Goal: Understand process/instructions: Learn how to perform a task or action

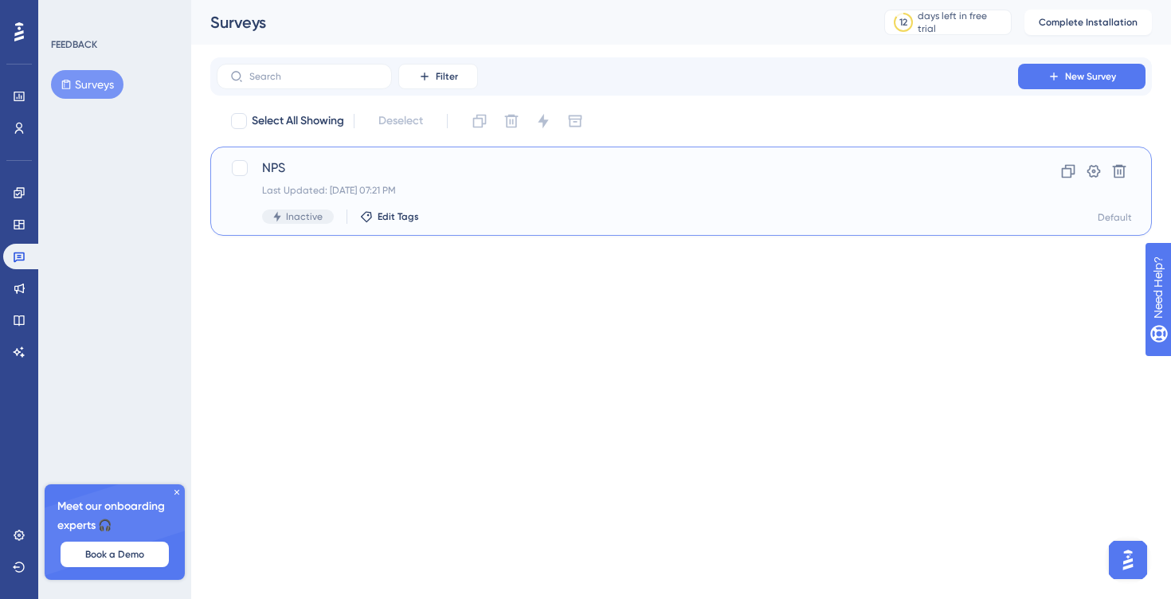
click at [335, 171] on span "NPS" at bounding box center [617, 168] width 711 height 19
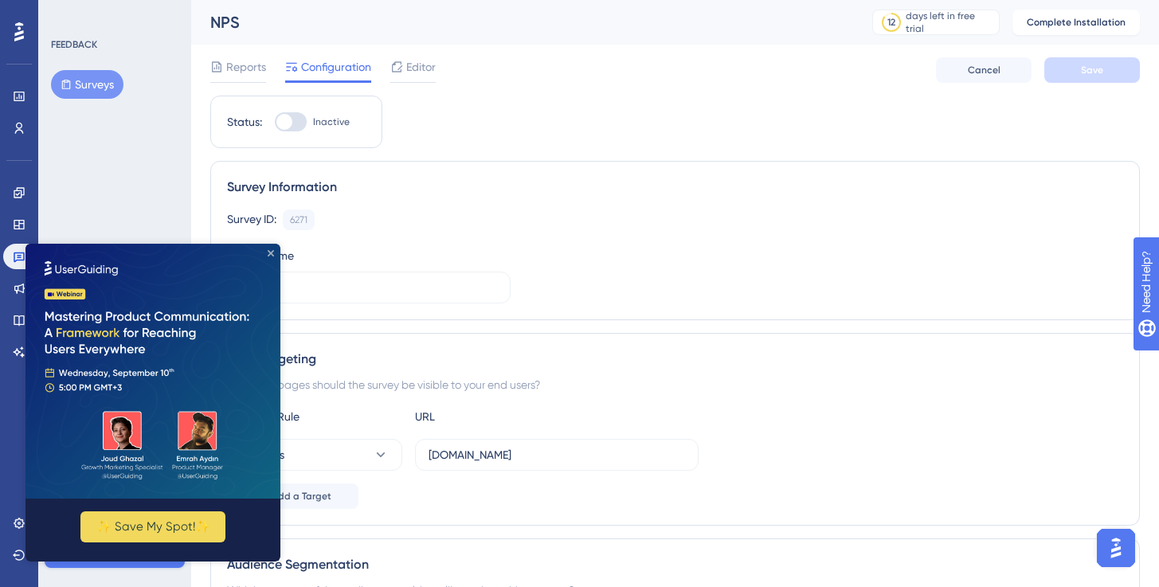
click at [271, 252] on icon "Close Preview" at bounding box center [271, 253] width 6 height 6
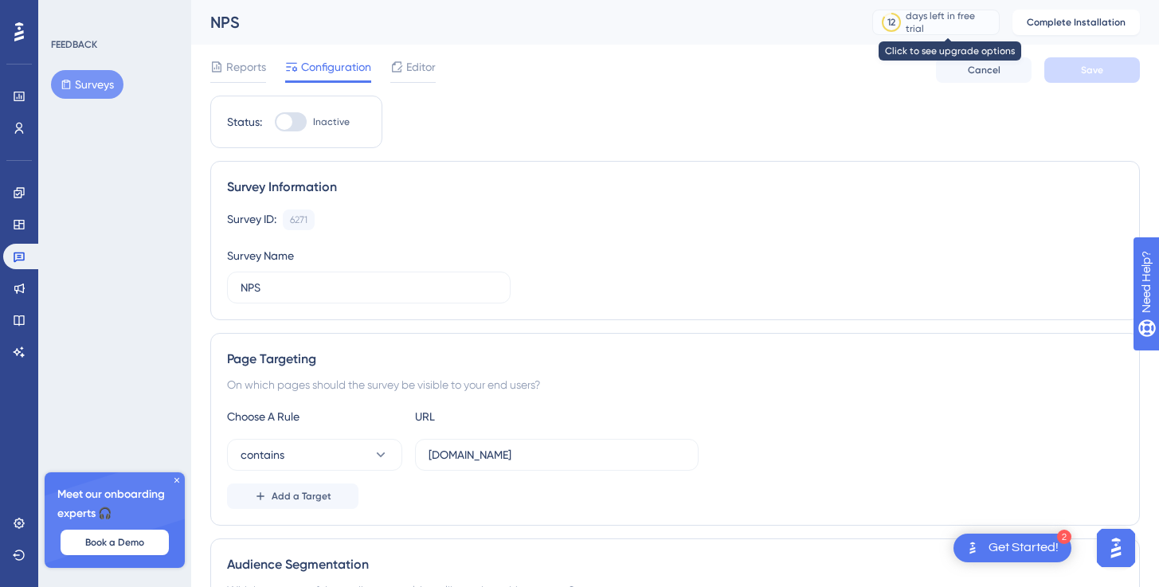
click at [925, 16] on div "days left in free trial" at bounding box center [950, 23] width 88 height 26
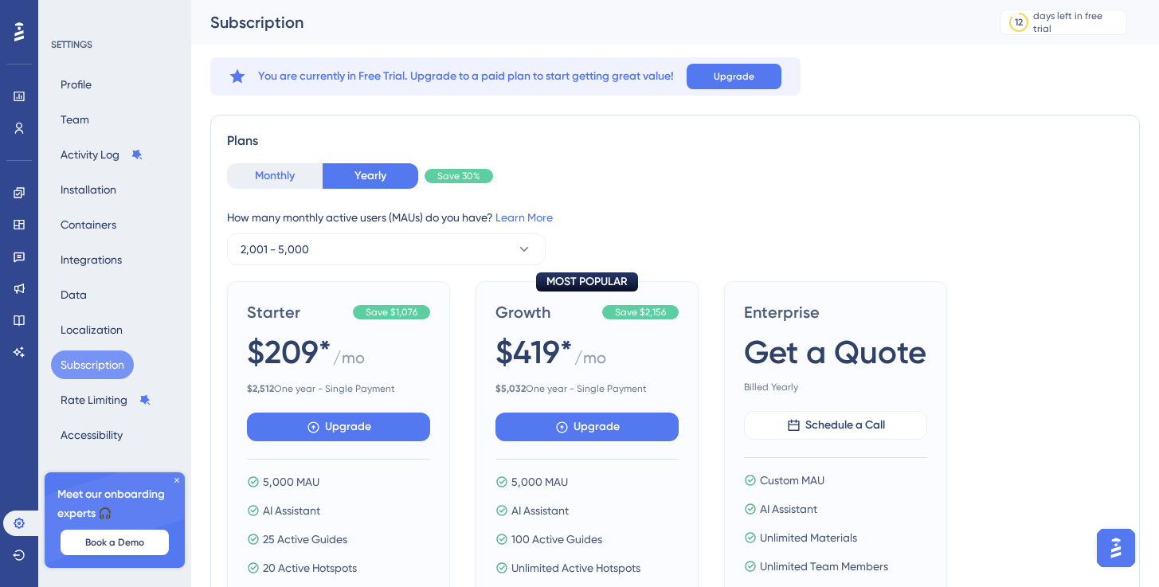
click at [275, 172] on button "Monthly" at bounding box center [275, 176] width 96 height 26
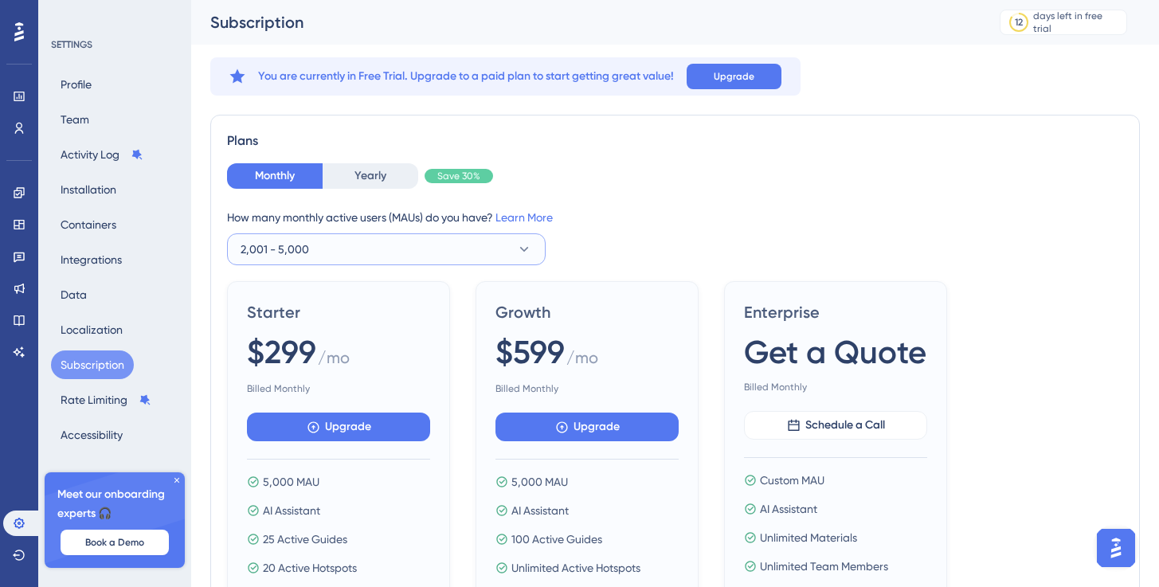
click at [298, 248] on span "2,001 - 5,000" at bounding box center [275, 249] width 69 height 19
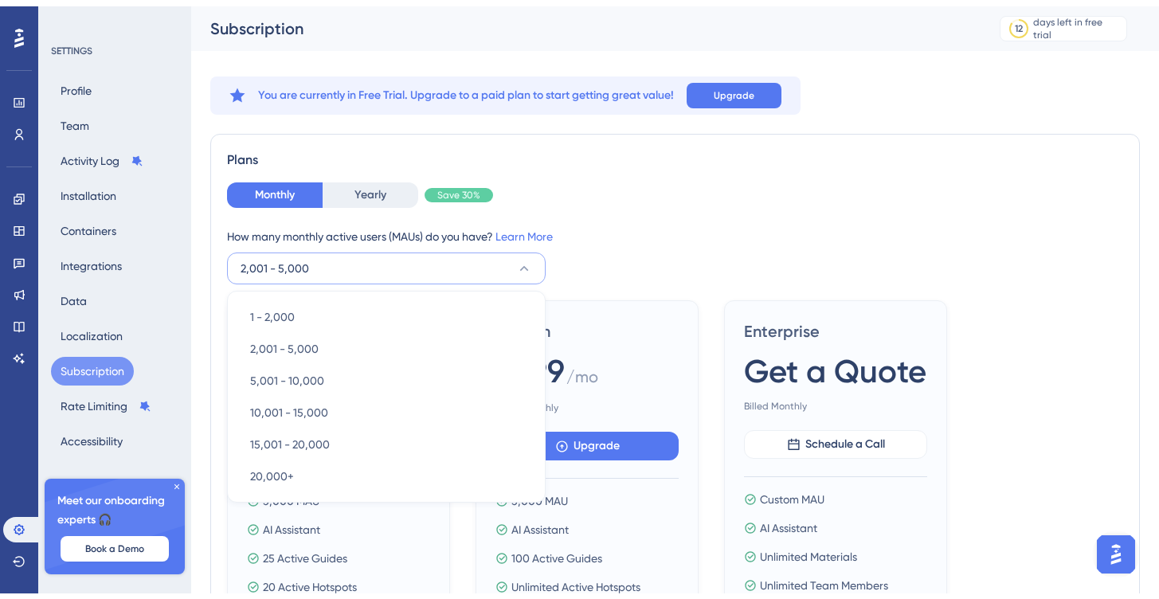
scroll to position [84, 0]
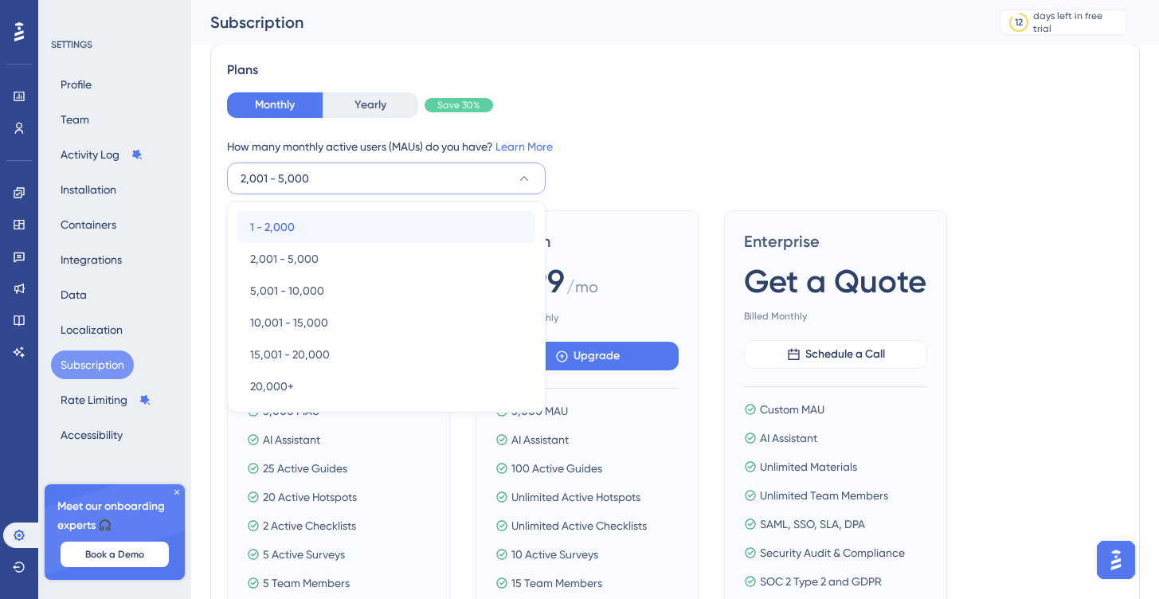
click at [290, 225] on span "1 - 2,000" at bounding box center [272, 227] width 45 height 19
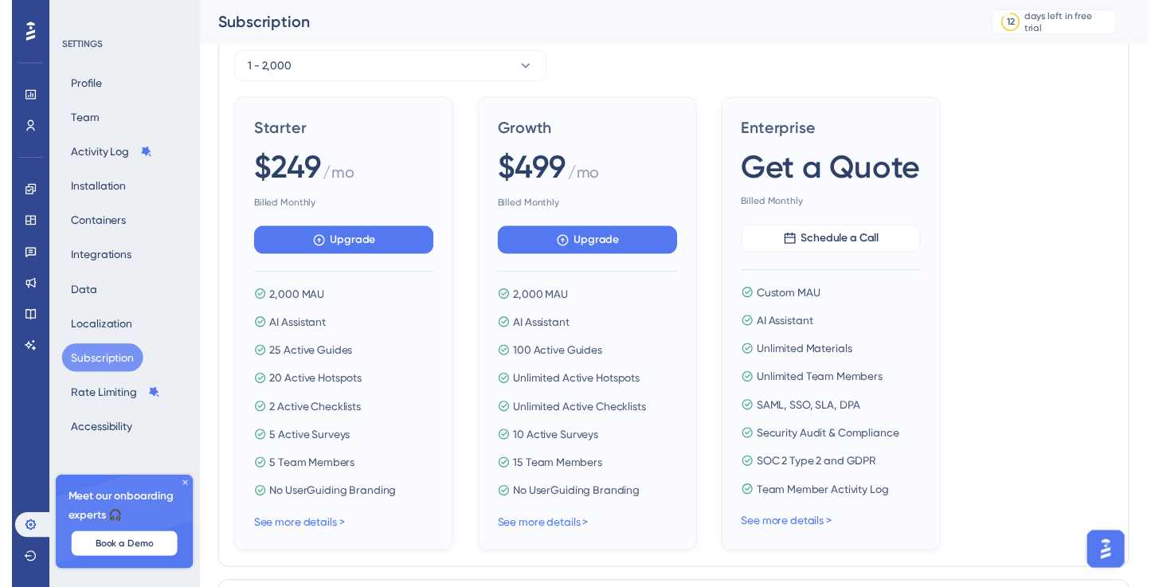
scroll to position [0, 0]
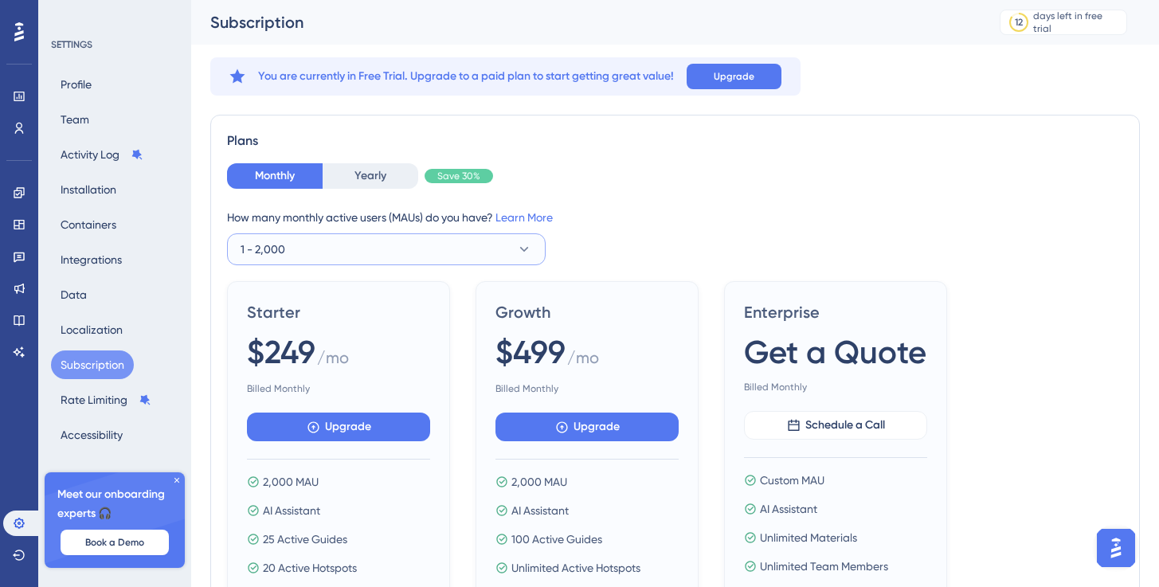
click at [279, 244] on span "1 - 2,000" at bounding box center [263, 249] width 45 height 19
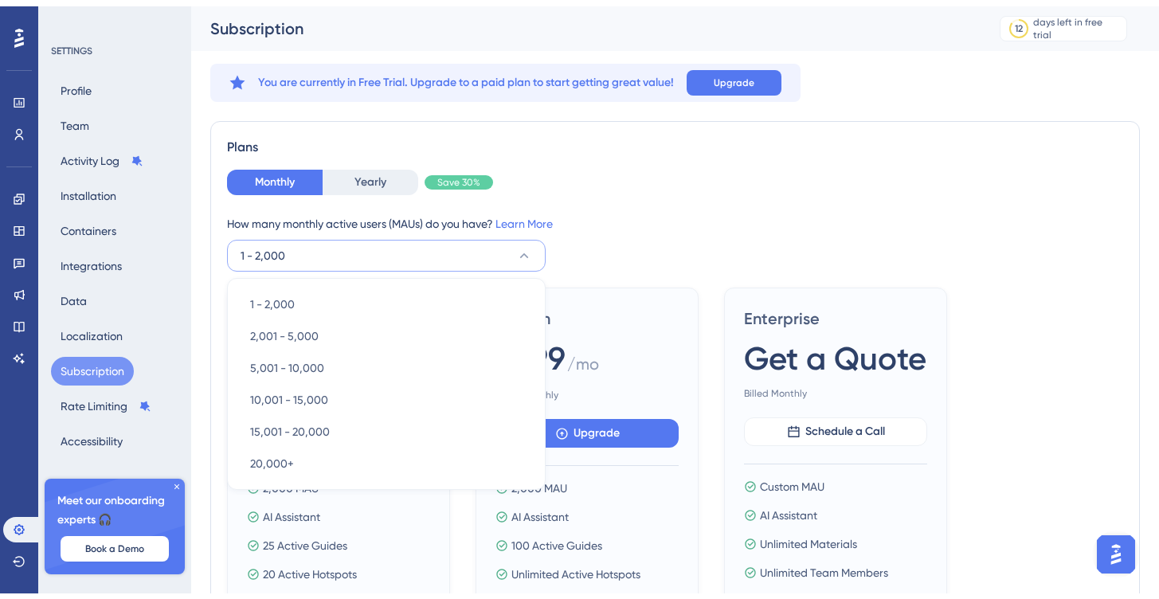
scroll to position [84, 0]
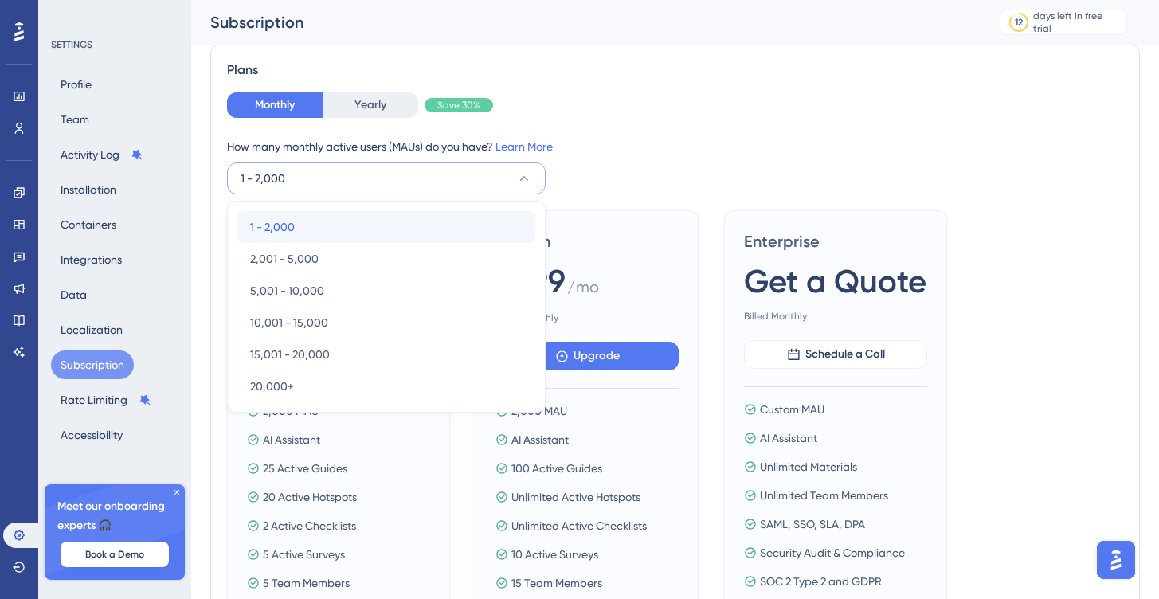
click at [277, 222] on span "1 - 2,000" at bounding box center [272, 227] width 45 height 19
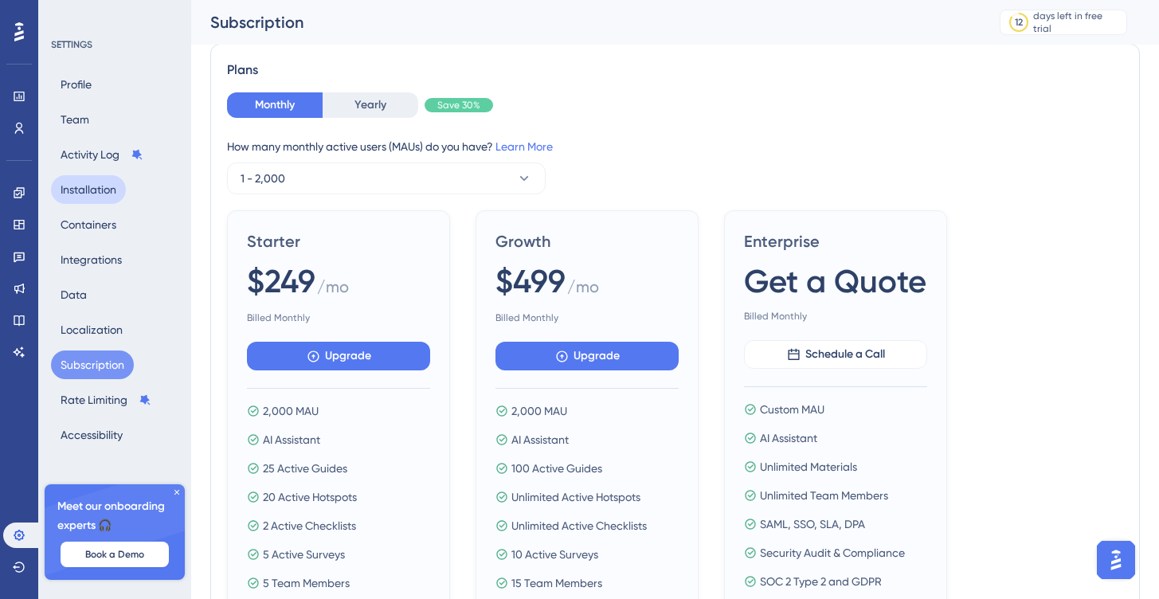
click at [83, 195] on button "Installation" at bounding box center [88, 189] width 75 height 29
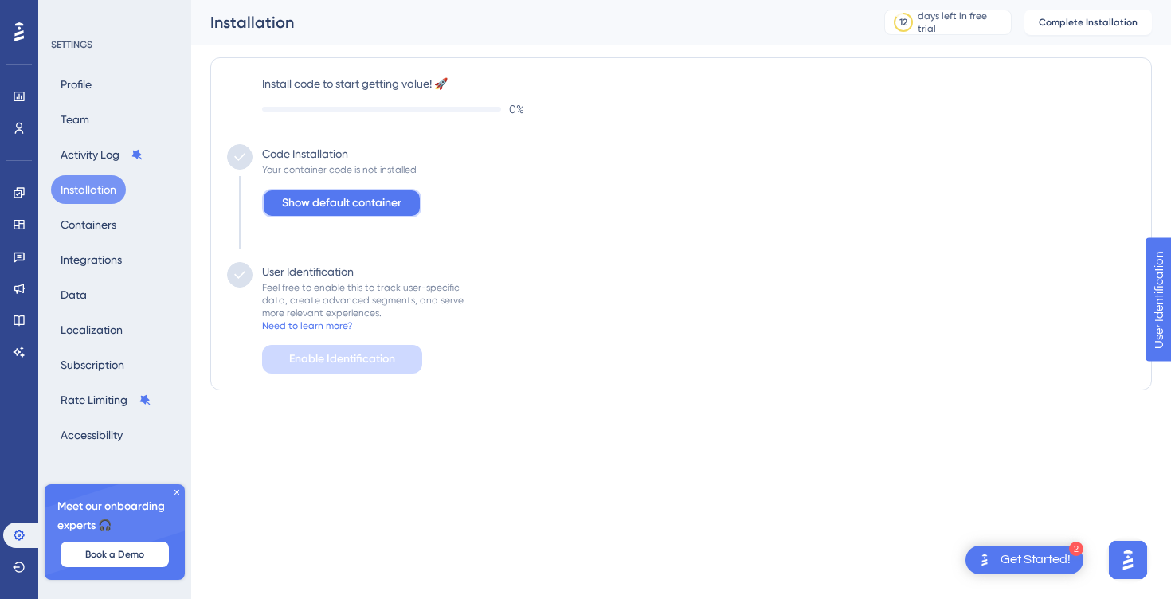
click at [371, 205] on span "Show default container" at bounding box center [342, 203] width 120 height 19
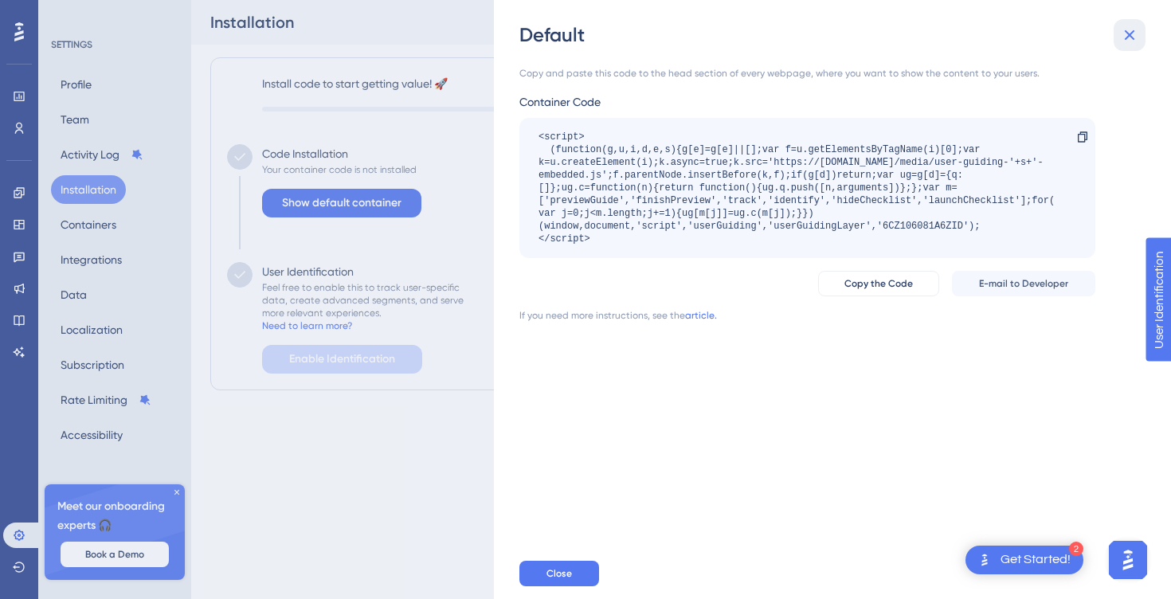
click at [1132, 37] on icon at bounding box center [1130, 35] width 10 height 10
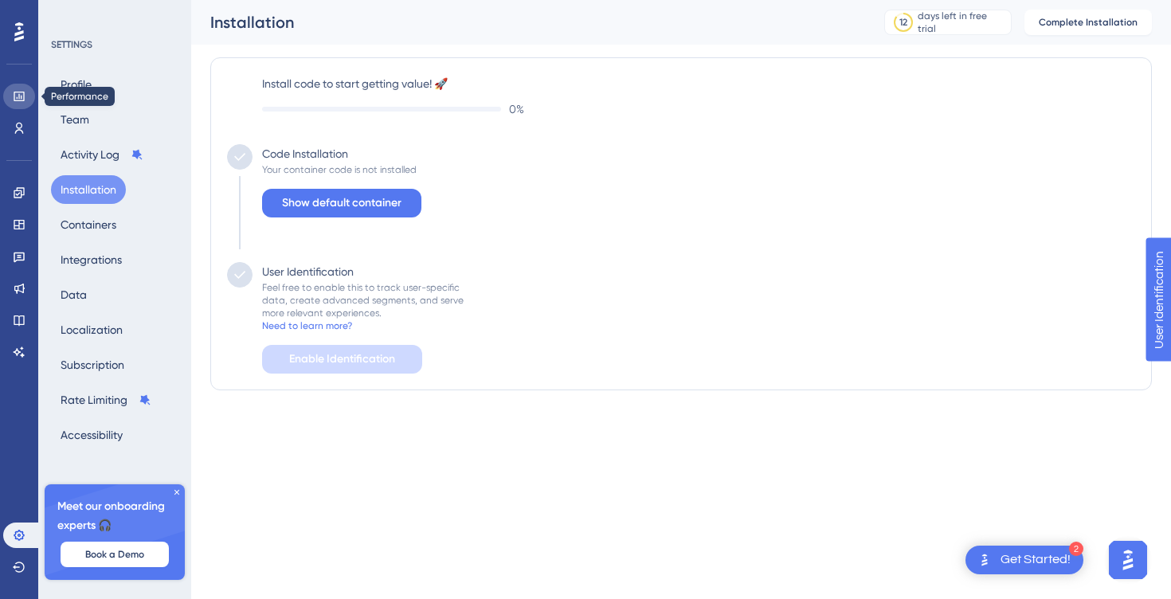
click at [14, 102] on icon at bounding box center [19, 96] width 13 height 13
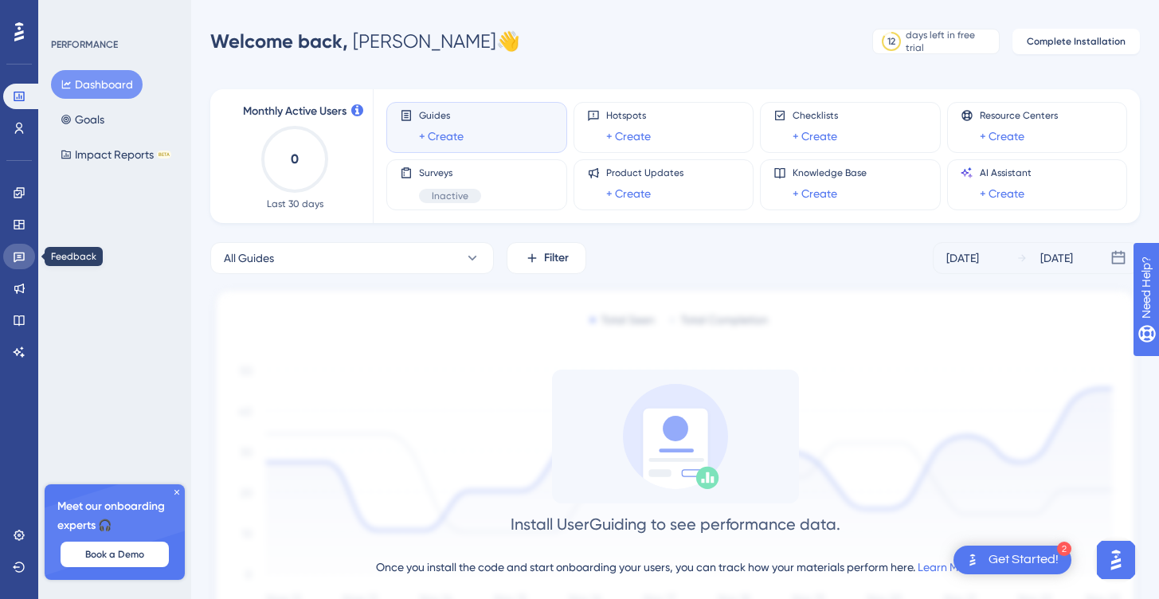
click at [22, 253] on icon at bounding box center [19, 258] width 11 height 10
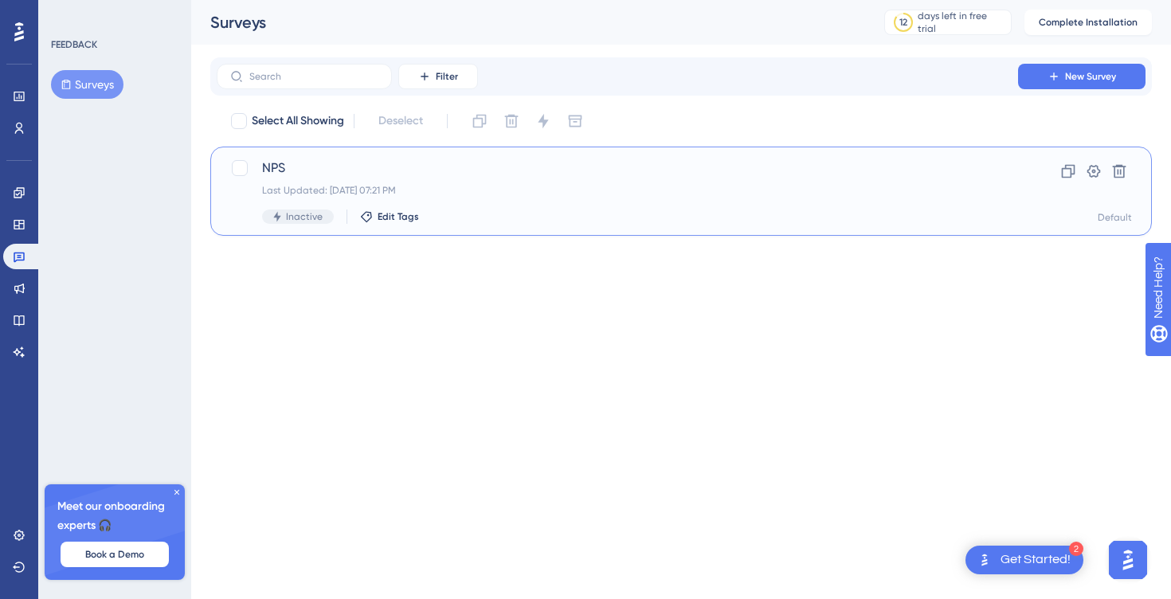
click at [277, 189] on div "Last Updated: [DATE] 07:21 PM" at bounding box center [617, 190] width 711 height 13
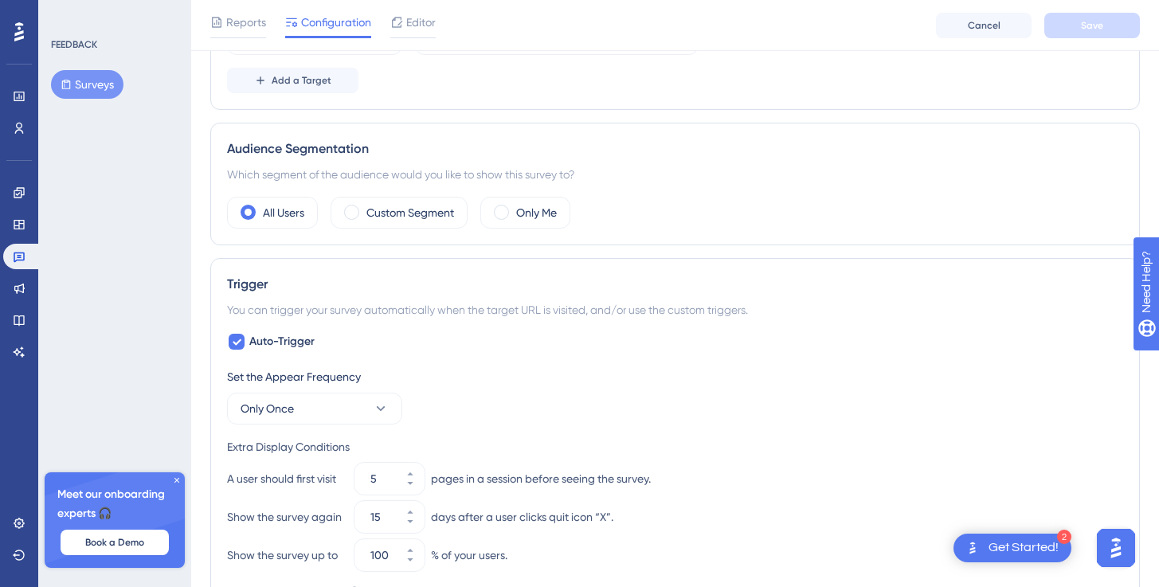
scroll to position [724, 0]
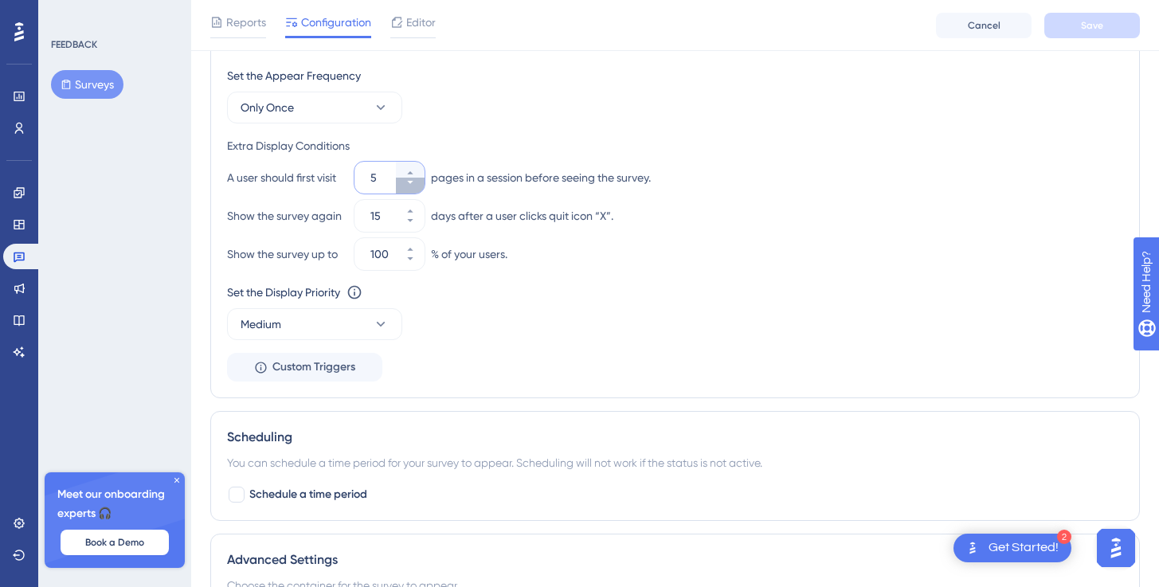
click at [406, 187] on button "5" at bounding box center [410, 186] width 29 height 16
click at [406, 187] on button "4" at bounding box center [410, 186] width 29 height 16
type input "3"
click at [410, 222] on icon at bounding box center [411, 221] width 10 height 10
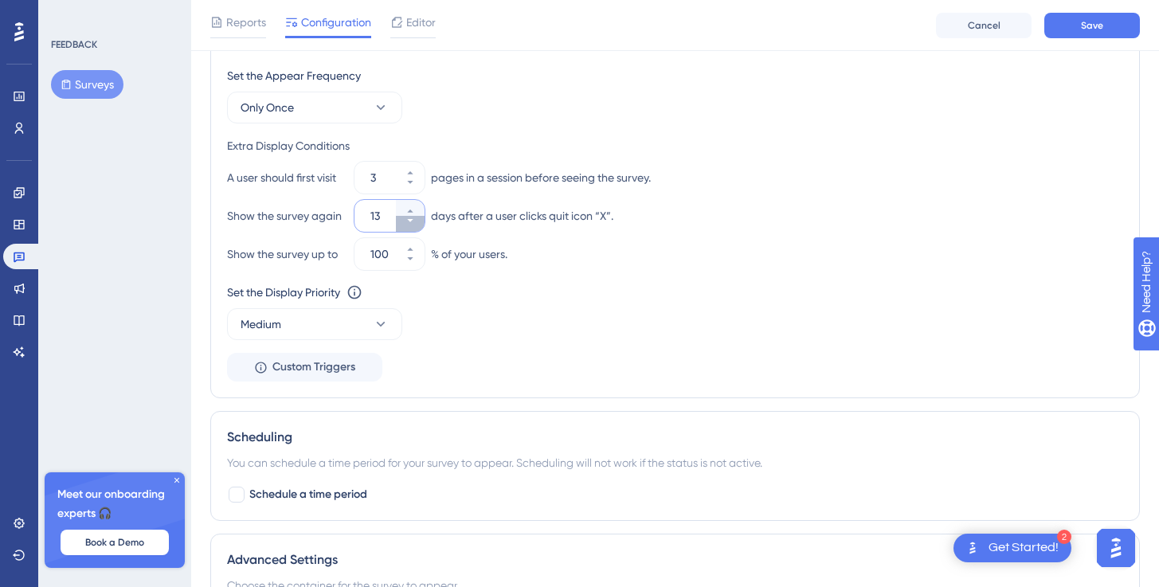
click at [410, 222] on icon at bounding box center [411, 221] width 10 height 10
type input "10"
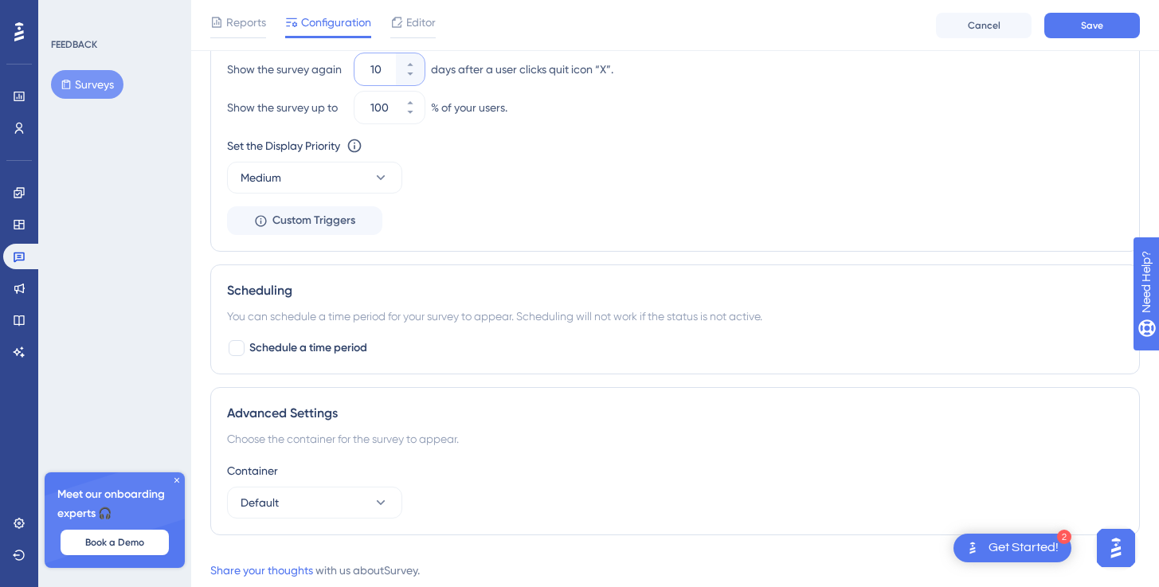
scroll to position [914, 0]
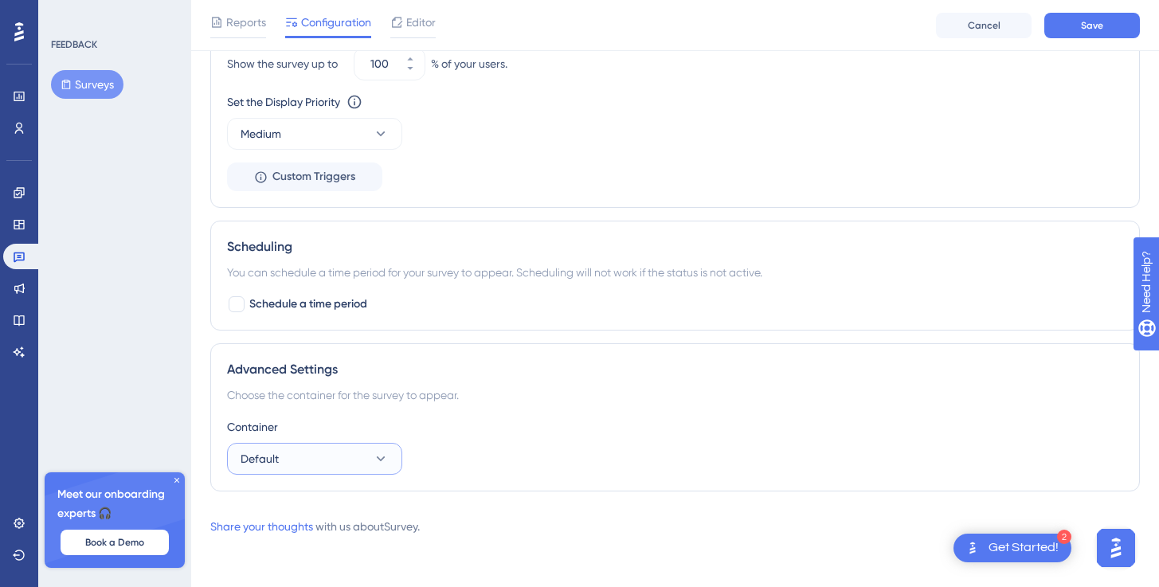
click at [304, 469] on button "Default" at bounding box center [314, 459] width 175 height 32
click at [1093, 22] on span "Save" at bounding box center [1092, 25] width 22 height 13
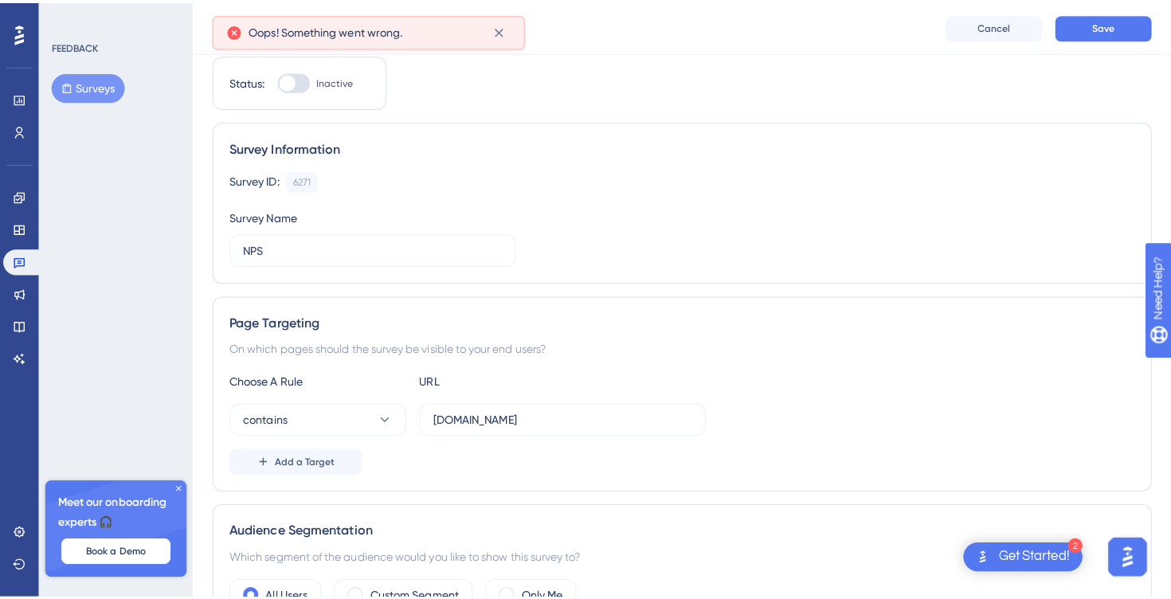
scroll to position [0, 0]
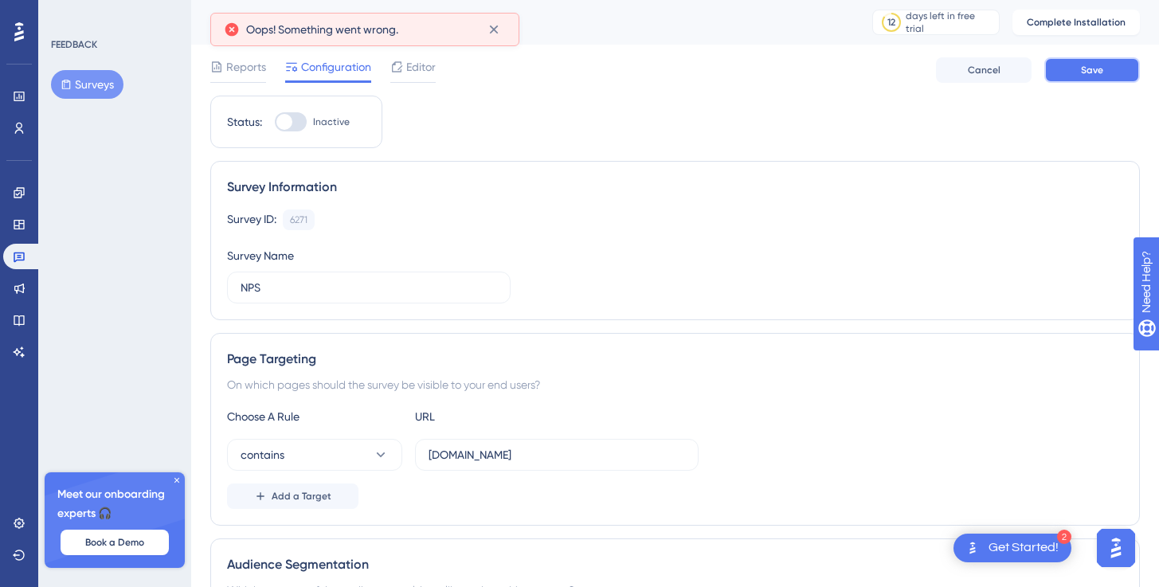
click at [1115, 70] on button "Save" at bounding box center [1093, 70] width 96 height 26
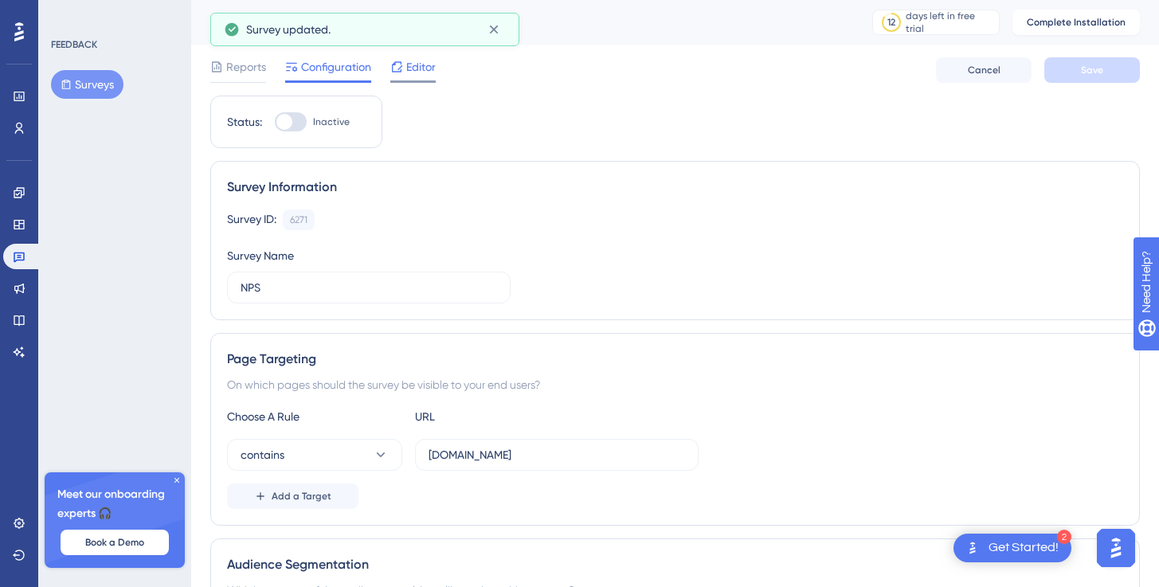
click at [413, 69] on span "Editor" at bounding box center [420, 66] width 29 height 19
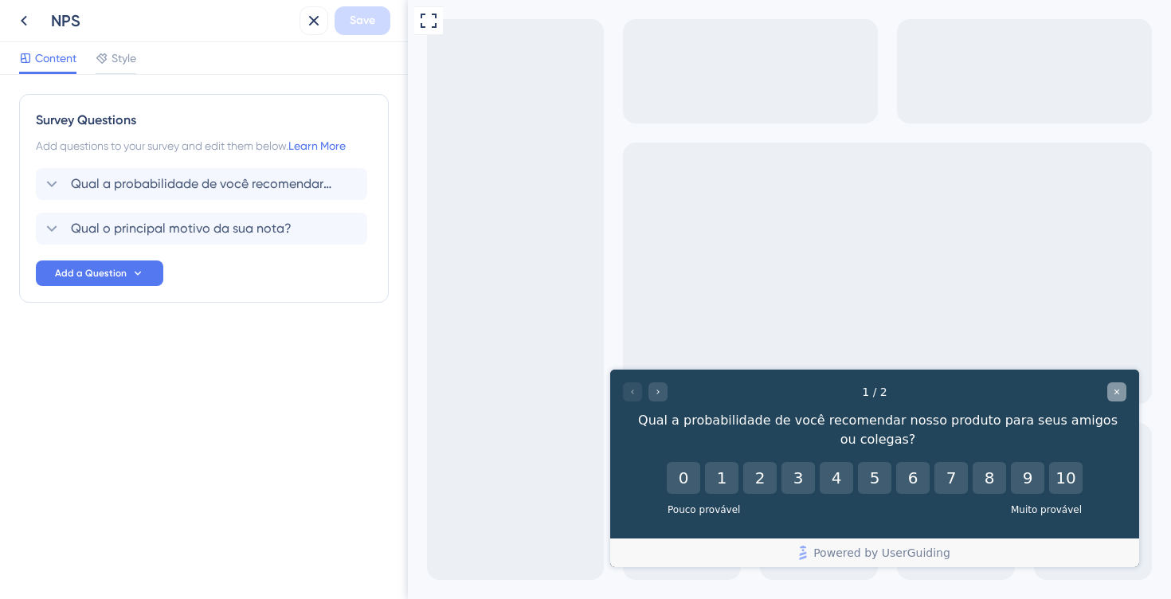
click at [1124, 394] on div "Close survey" at bounding box center [1117, 392] width 19 height 19
click at [293, 13] on div "NPS Save" at bounding box center [204, 21] width 408 height 42
click at [310, 18] on icon at bounding box center [313, 20] width 19 height 19
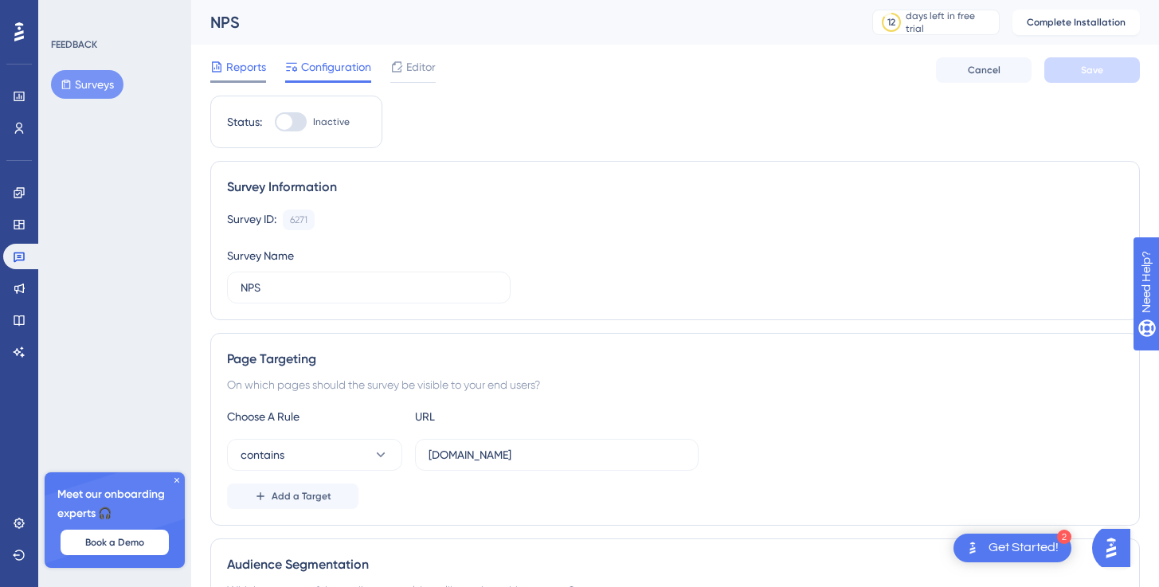
click at [241, 66] on span "Reports" at bounding box center [246, 66] width 40 height 19
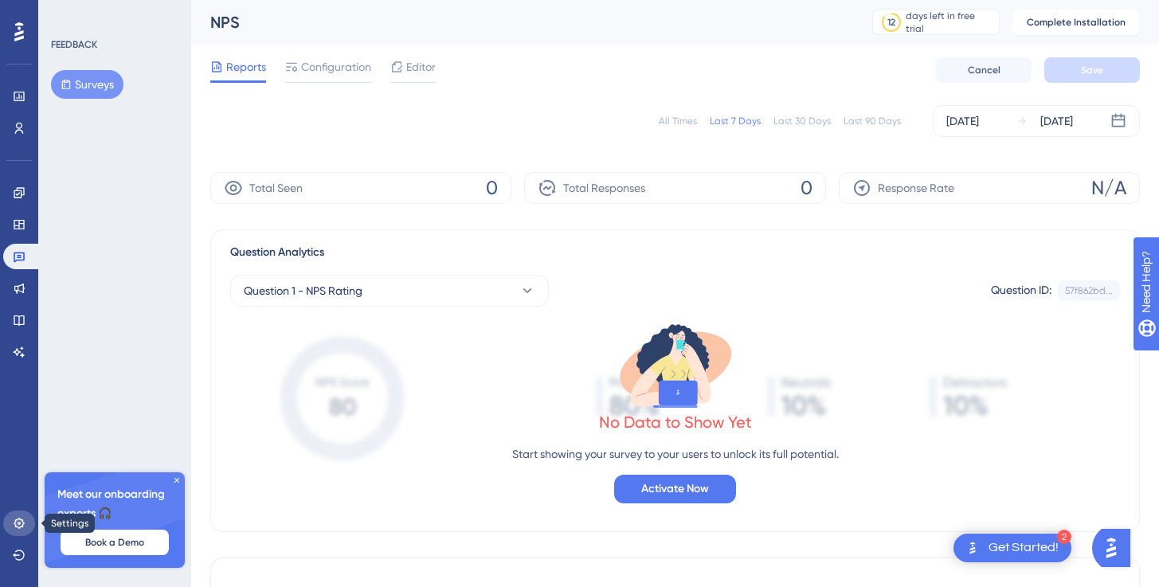
click at [15, 533] on link at bounding box center [19, 524] width 32 height 26
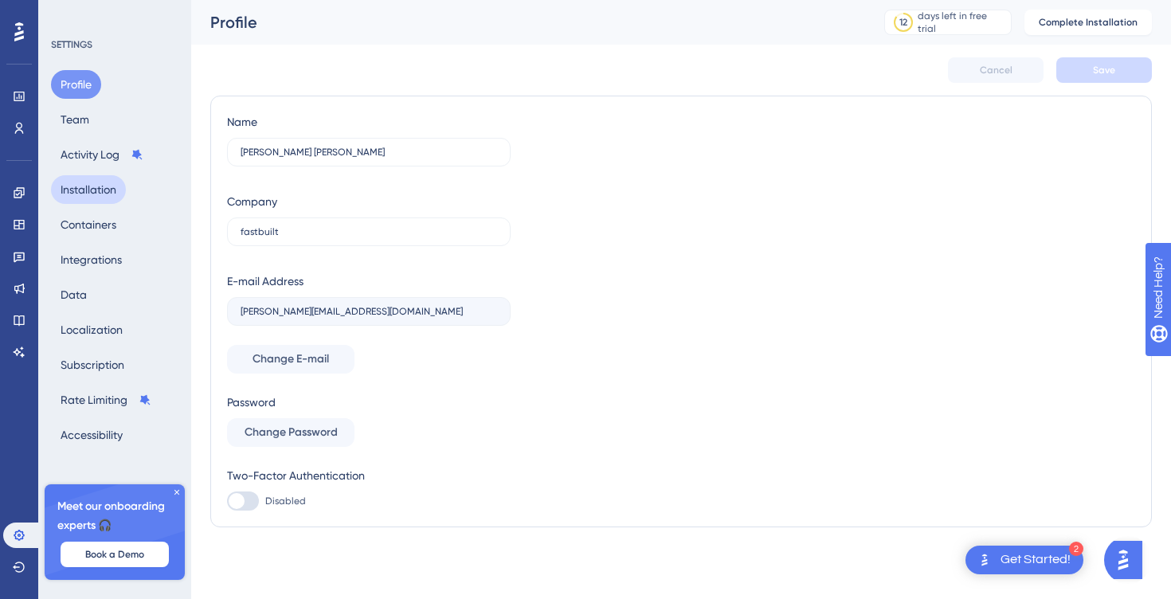
click at [88, 188] on button "Installation" at bounding box center [88, 189] width 75 height 29
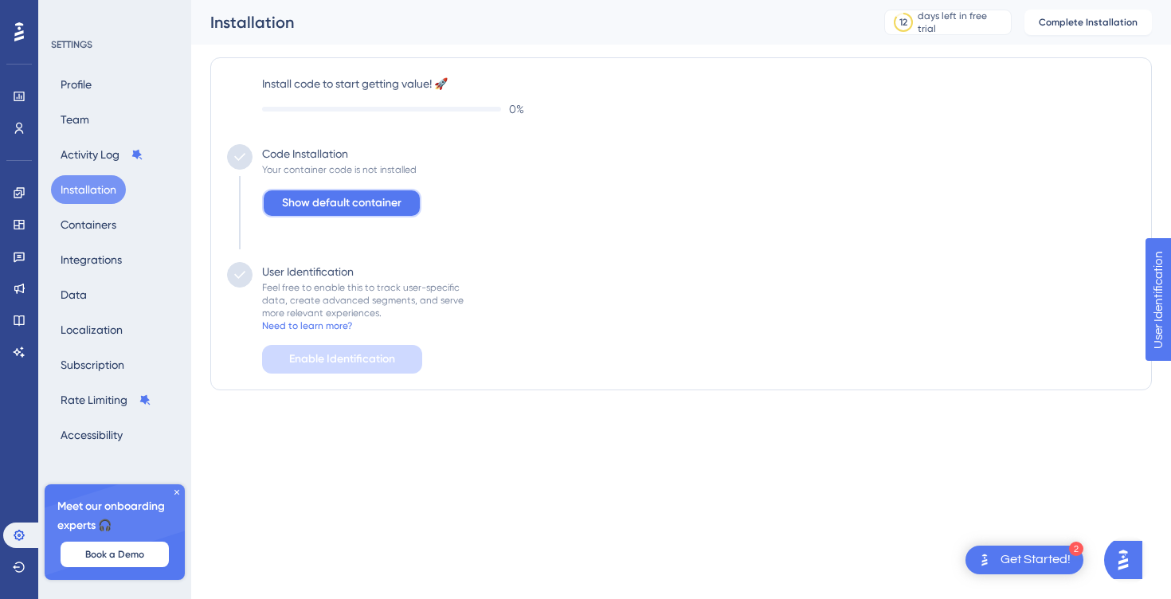
click at [280, 205] on button "Show default container" at bounding box center [341, 203] width 159 height 29
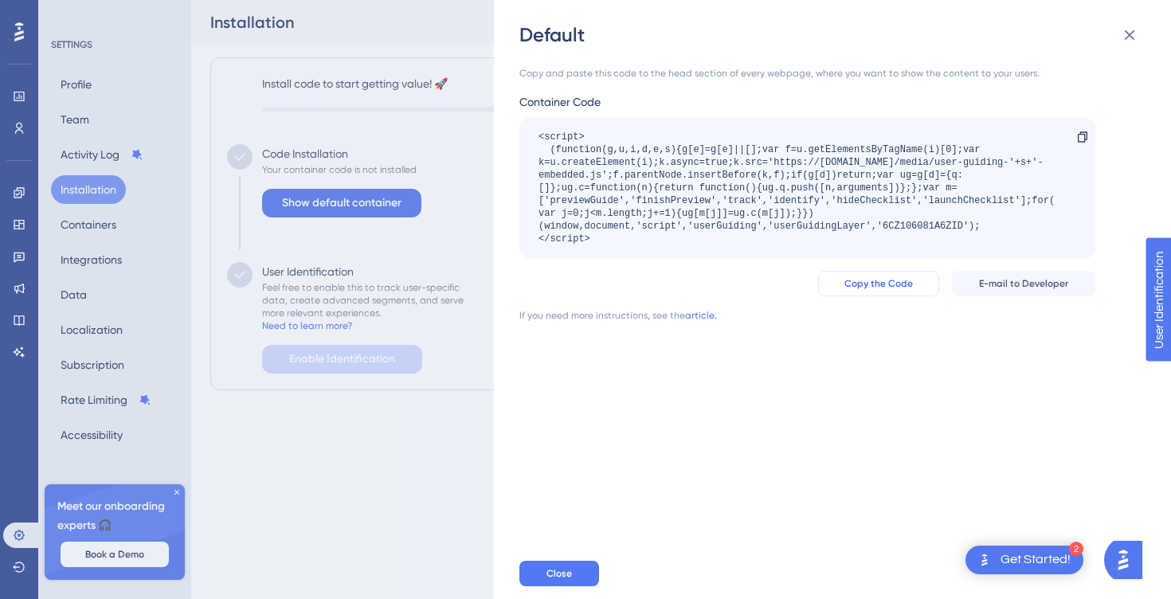
click at [853, 286] on span "Copy the Code" at bounding box center [879, 283] width 69 height 13
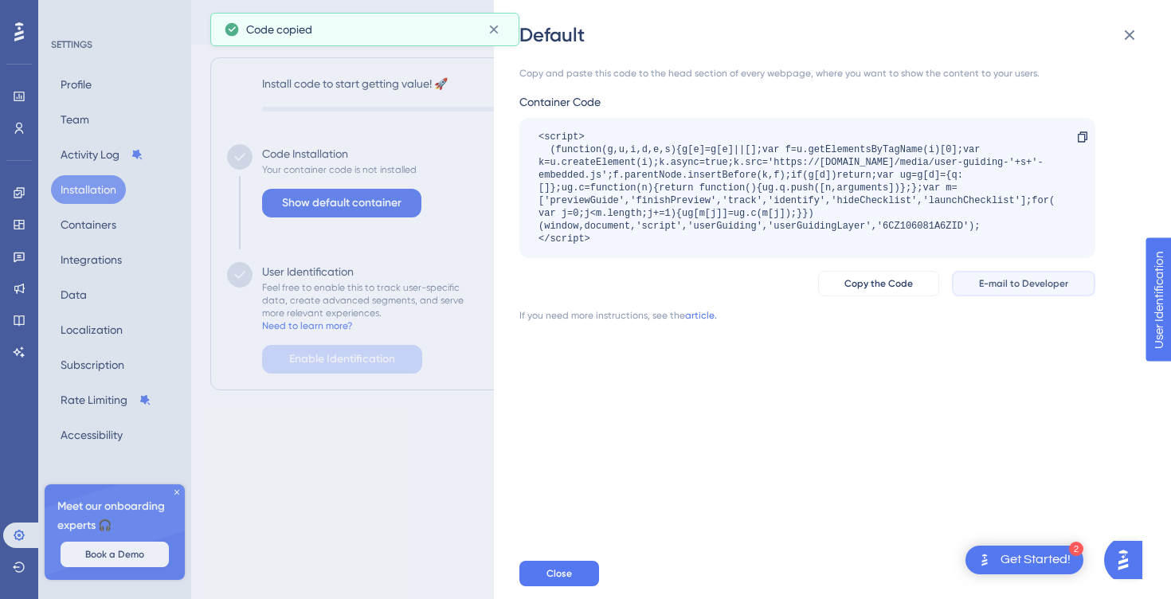
click at [973, 280] on button "E-mail to Developer" at bounding box center [1023, 284] width 143 height 26
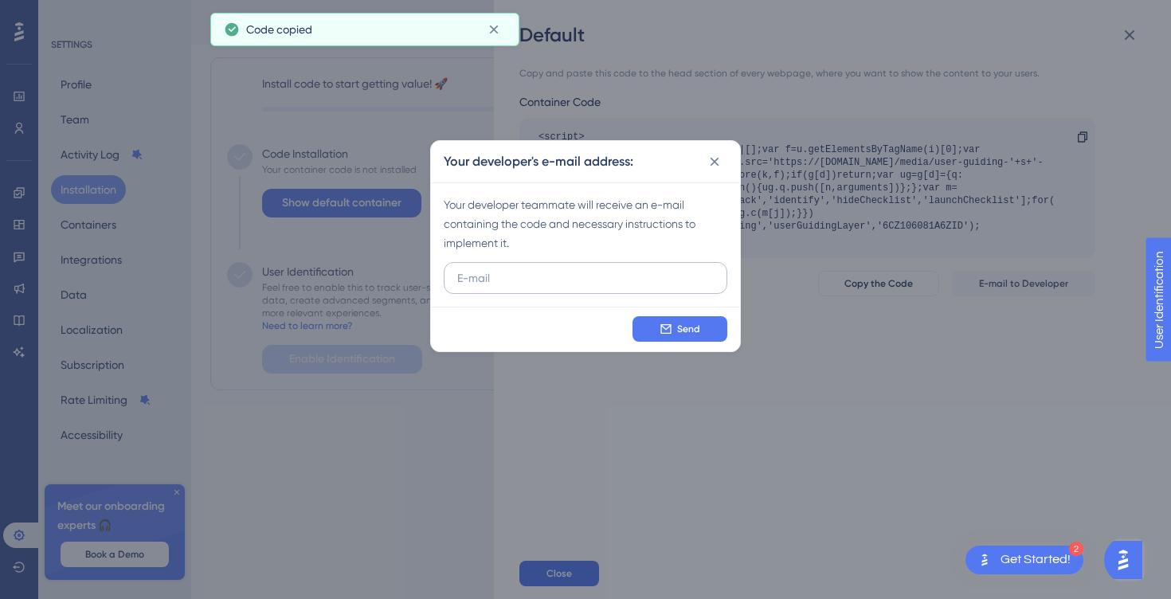
click at [604, 279] on input "text" at bounding box center [585, 278] width 257 height 18
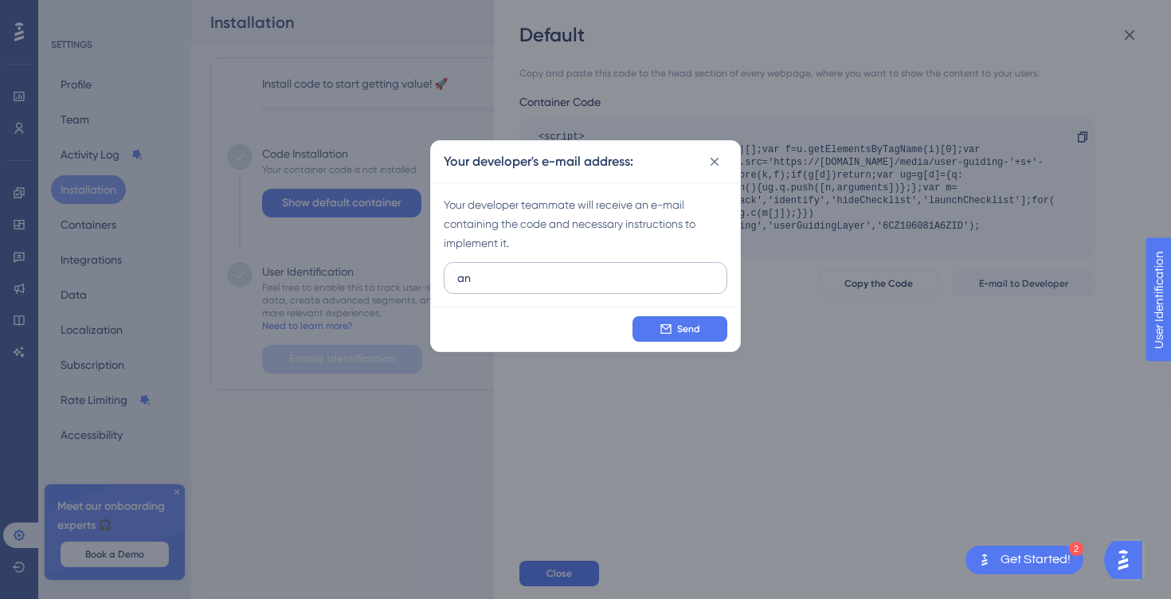
type input "a"
type input "[PERSON_NAME][EMAIL_ADDRESS][DOMAIN_NAME]"
click at [680, 326] on span "Send" at bounding box center [688, 329] width 23 height 13
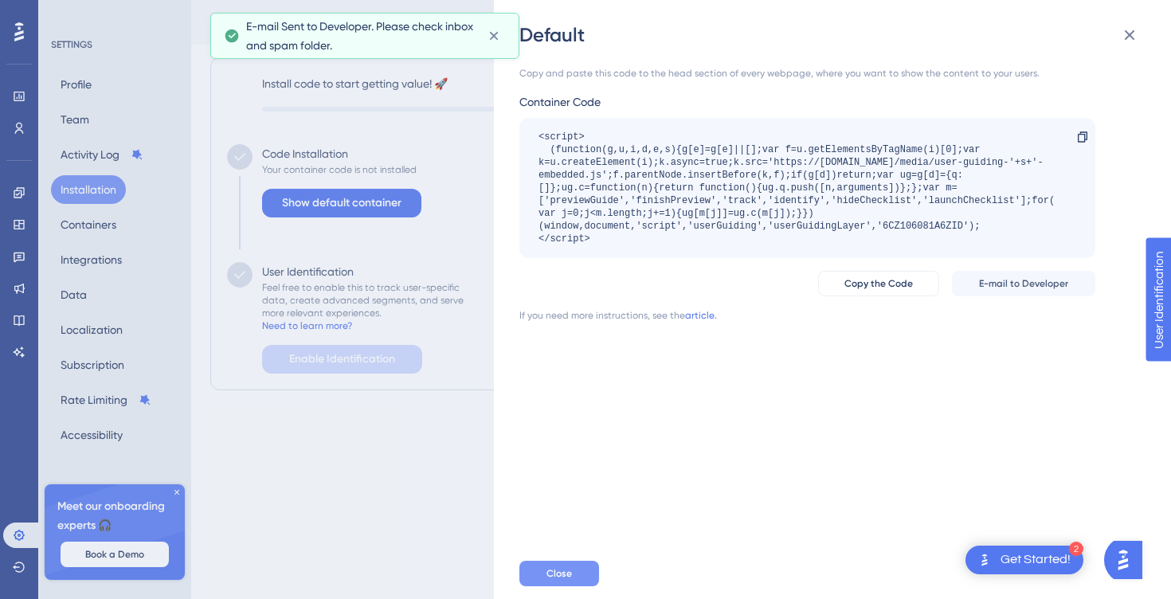
click at [541, 569] on button "Close" at bounding box center [560, 574] width 80 height 26
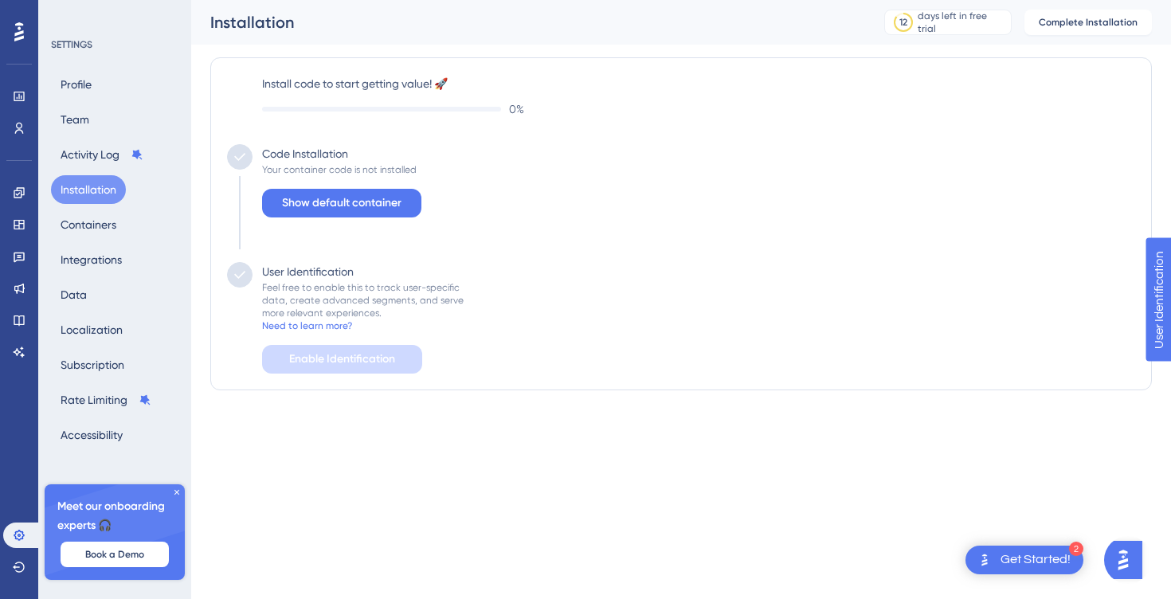
click at [531, 0] on html "2 Get Started! Performance Users Engagement Widgets Feedback Product Updates Kn…" at bounding box center [585, 0] width 1171 height 0
click at [22, 539] on icon at bounding box center [19, 535] width 10 height 10
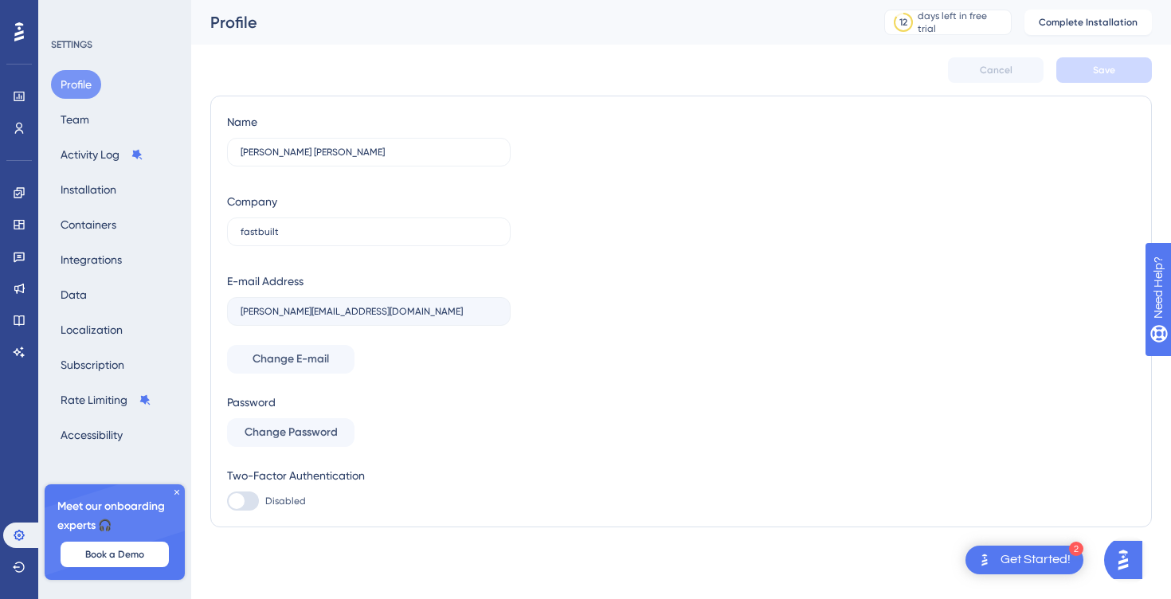
click at [29, 36] on div at bounding box center [19, 32] width 26 height 26
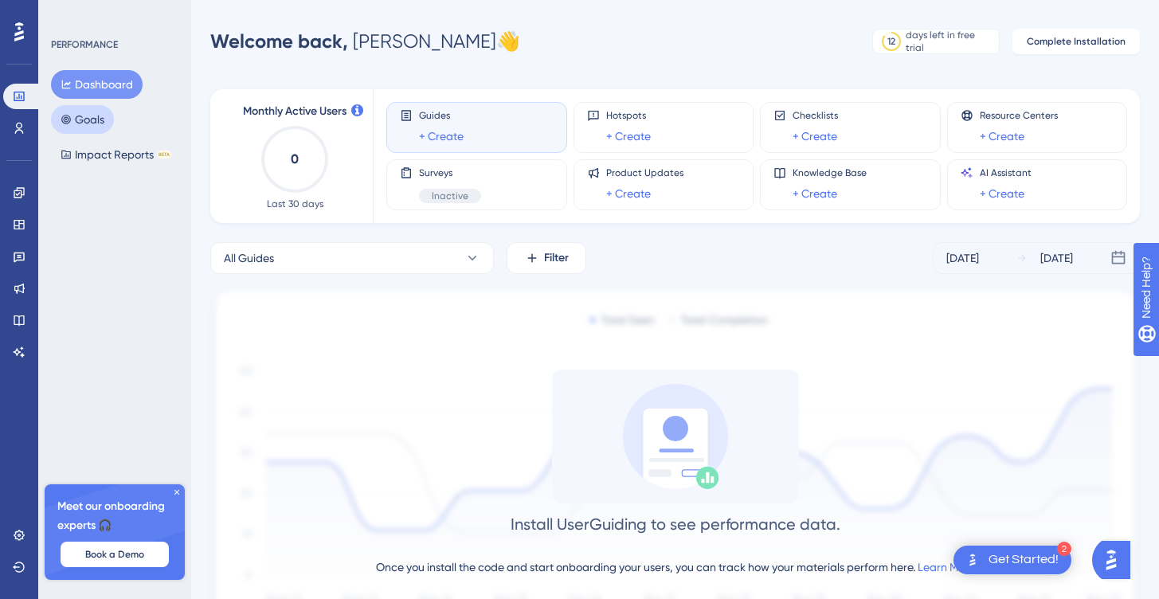
click at [77, 116] on button "Goals" at bounding box center [82, 119] width 63 height 29
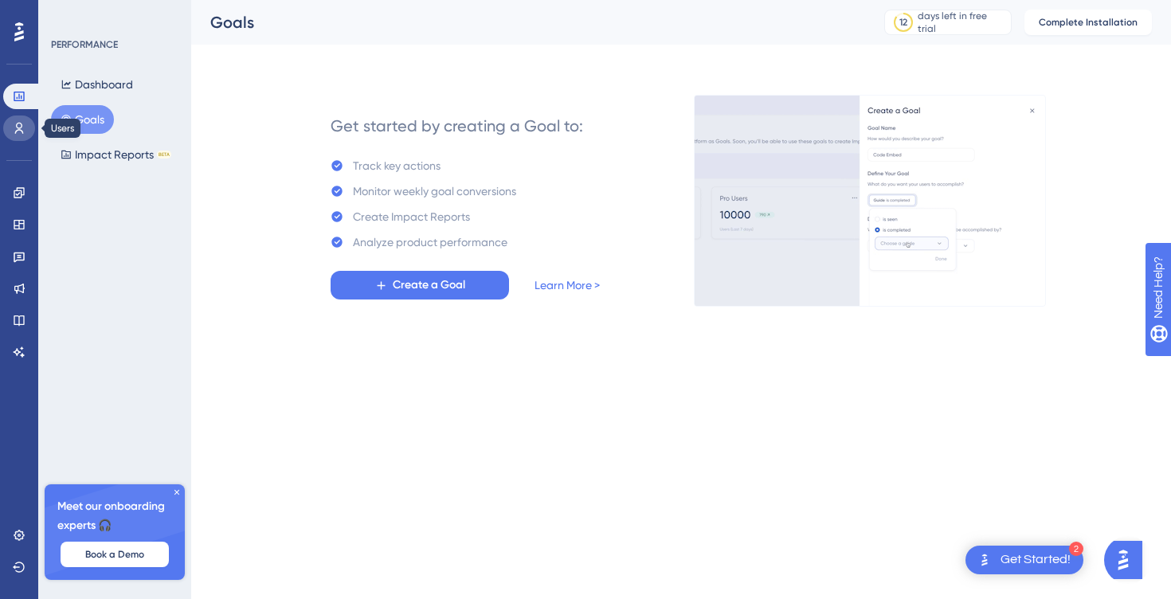
click at [26, 128] on link at bounding box center [19, 129] width 32 height 26
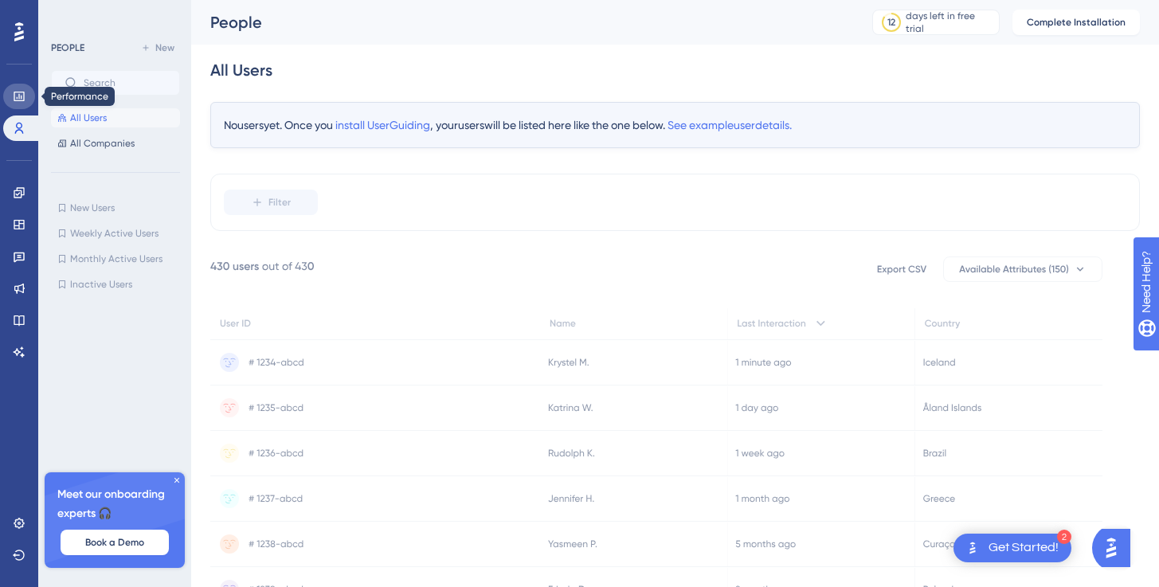
click at [24, 99] on icon at bounding box center [19, 97] width 10 height 10
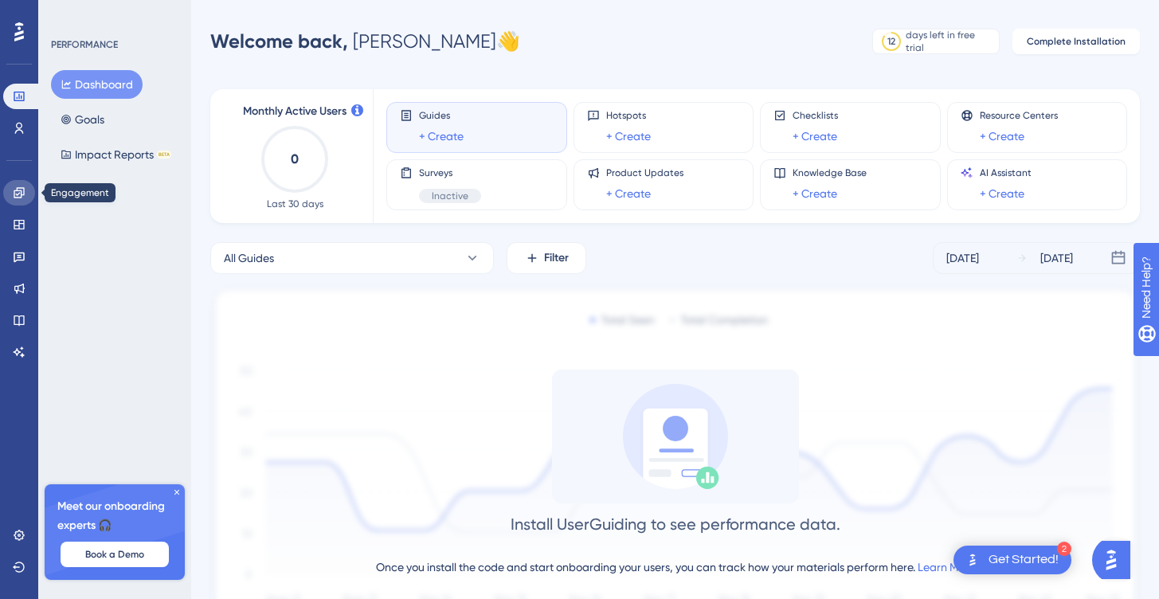
click at [14, 200] on link at bounding box center [19, 193] width 32 height 26
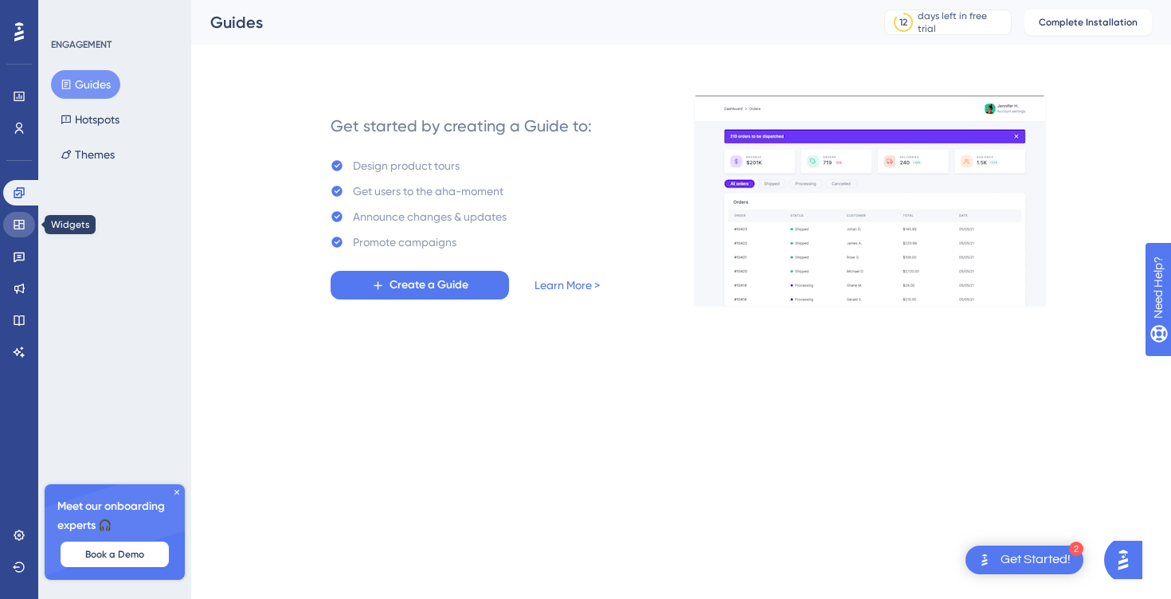
click at [21, 224] on icon at bounding box center [19, 225] width 10 height 10
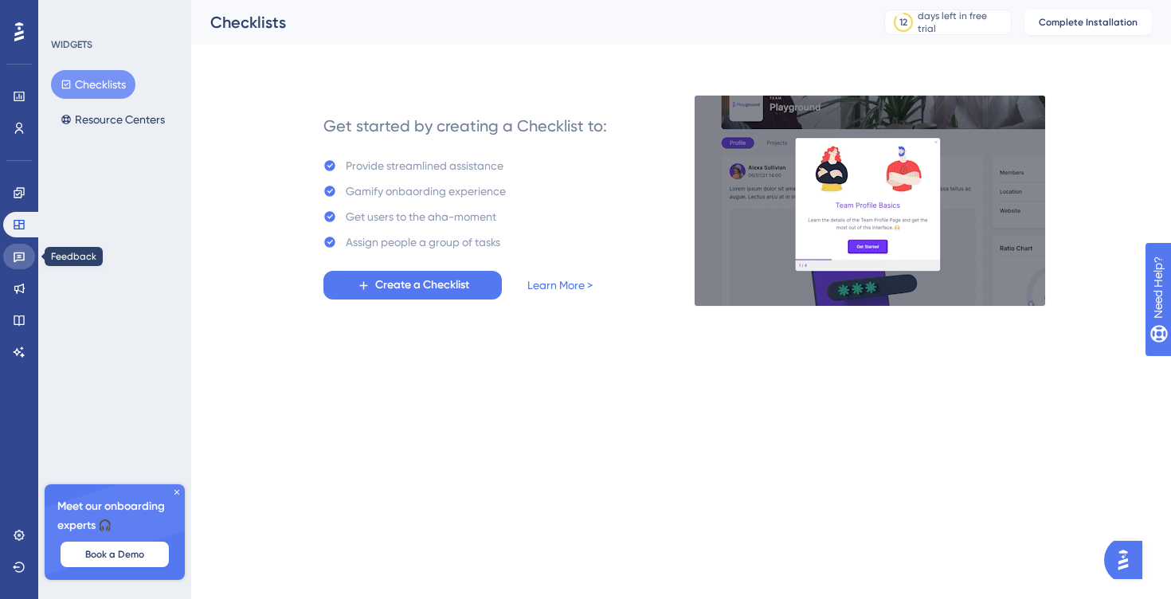
click at [29, 245] on link at bounding box center [19, 257] width 32 height 26
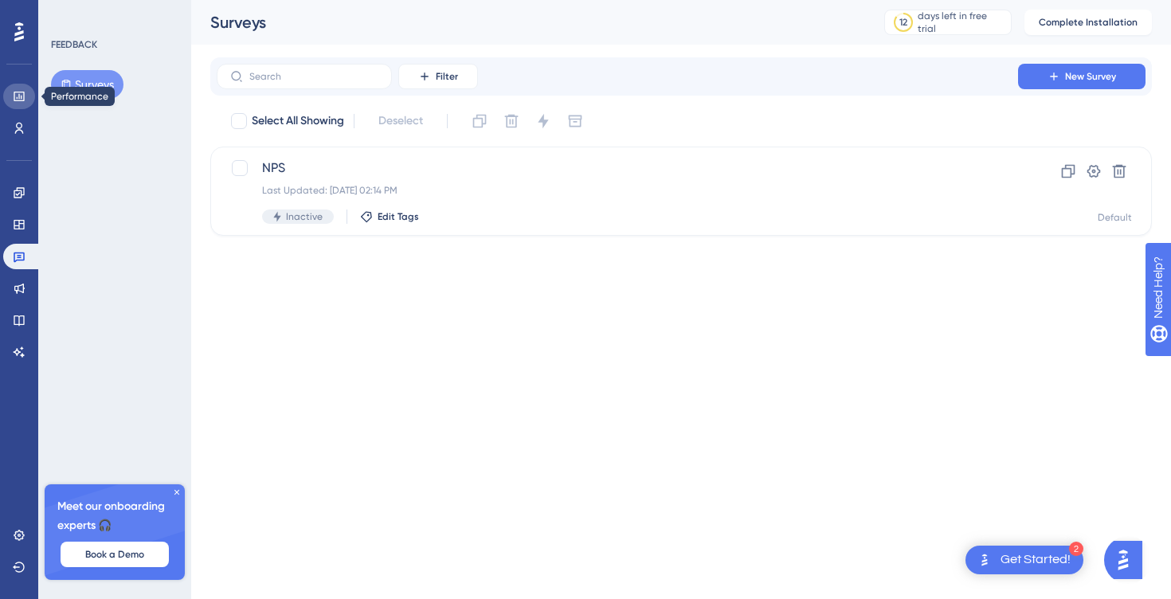
click at [20, 100] on icon at bounding box center [19, 97] width 10 height 10
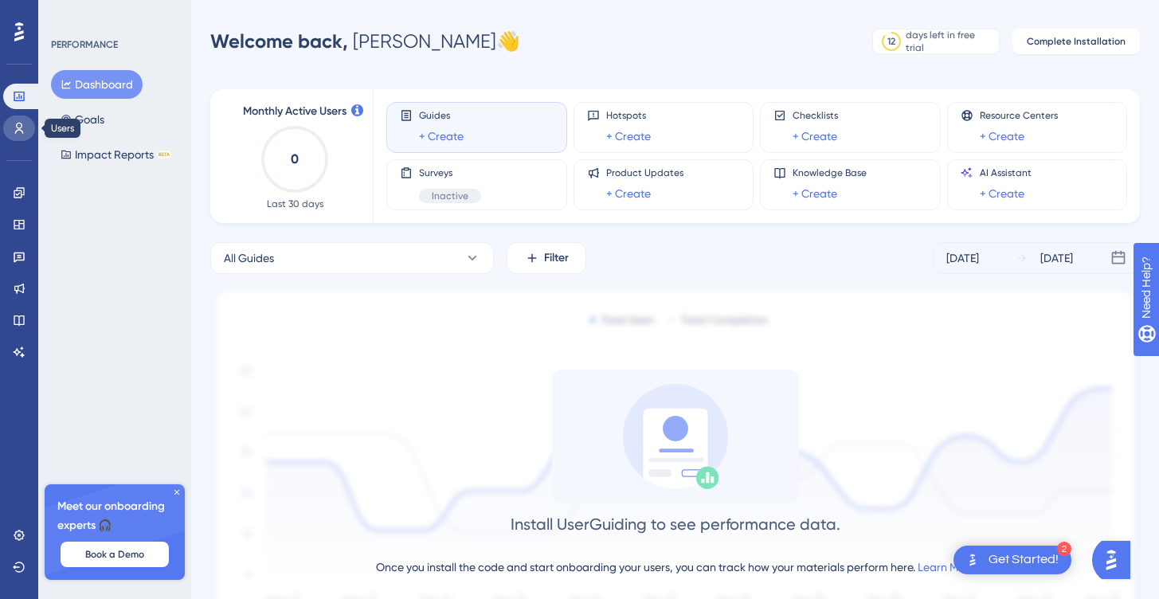
click at [21, 137] on link at bounding box center [19, 129] width 32 height 26
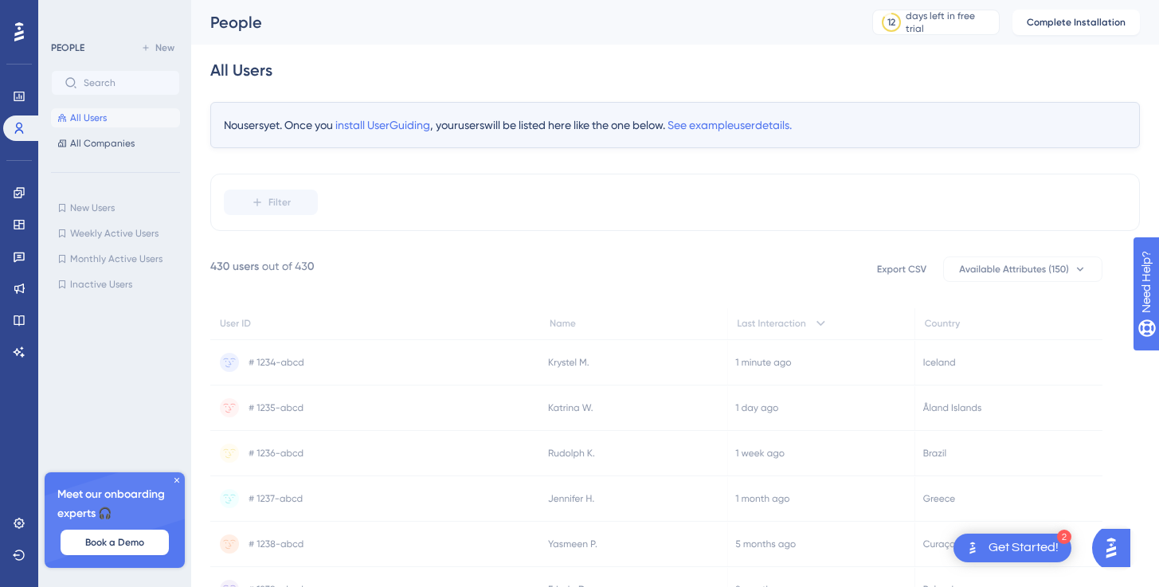
click at [21, 19] on div at bounding box center [19, 32] width 26 height 26
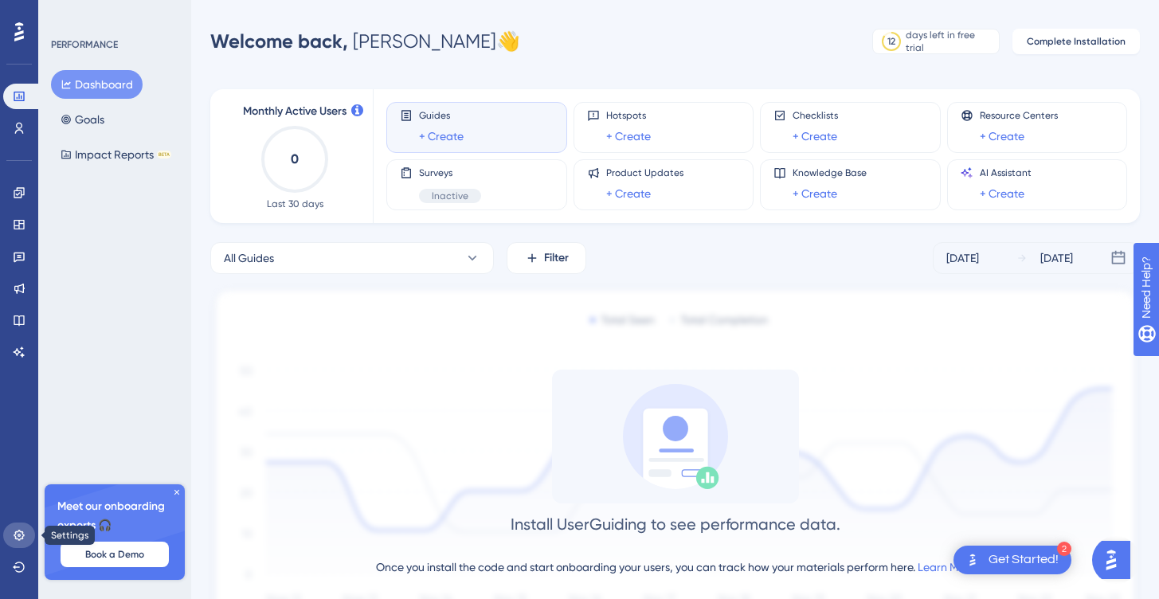
click at [20, 528] on link at bounding box center [19, 536] width 32 height 26
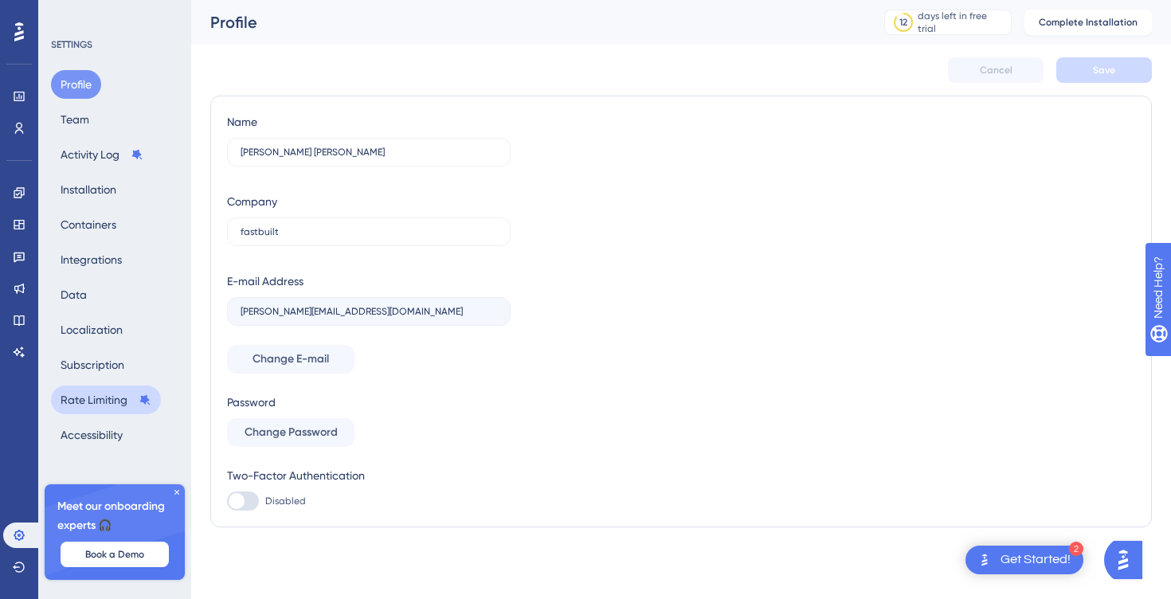
click at [108, 387] on button "Rate Limiting" at bounding box center [106, 400] width 110 height 29
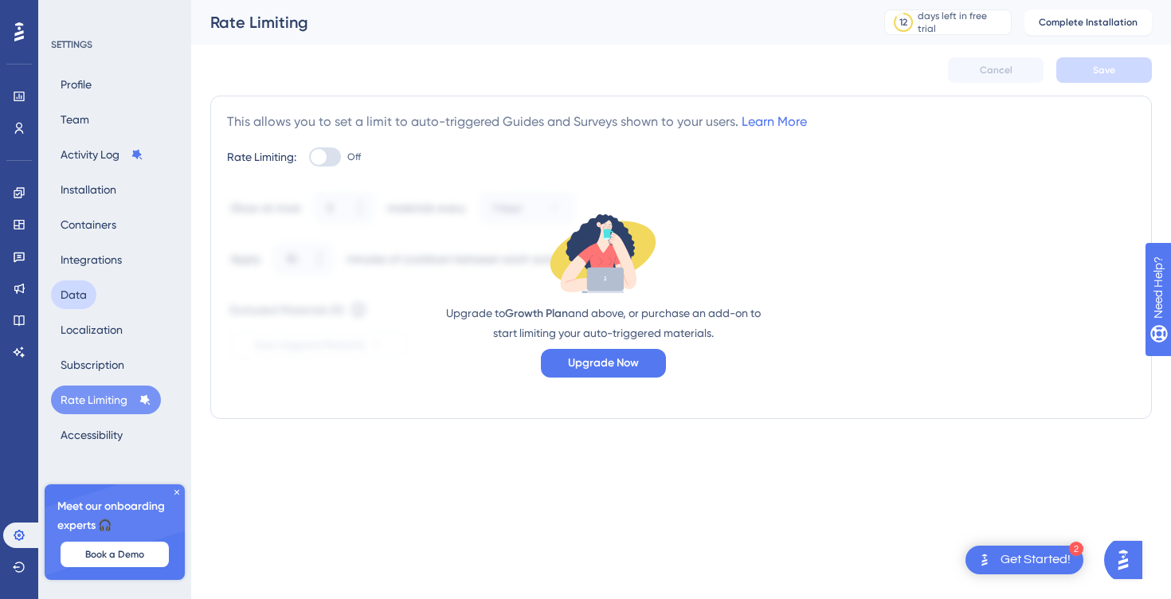
click at [76, 284] on button "Data" at bounding box center [73, 295] width 45 height 29
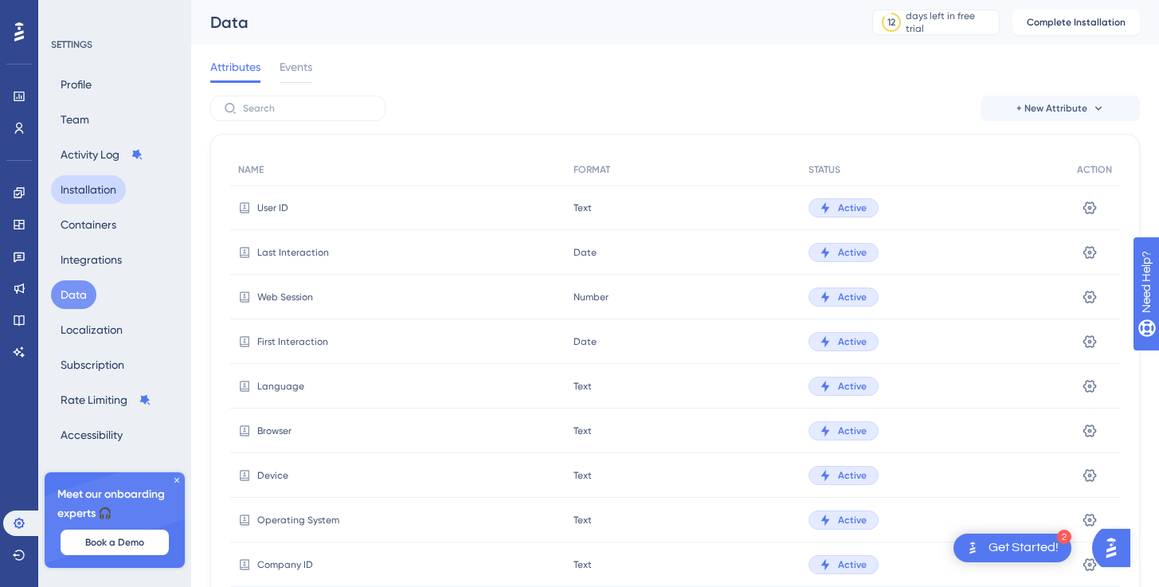
click at [96, 185] on button "Installation" at bounding box center [88, 189] width 75 height 29
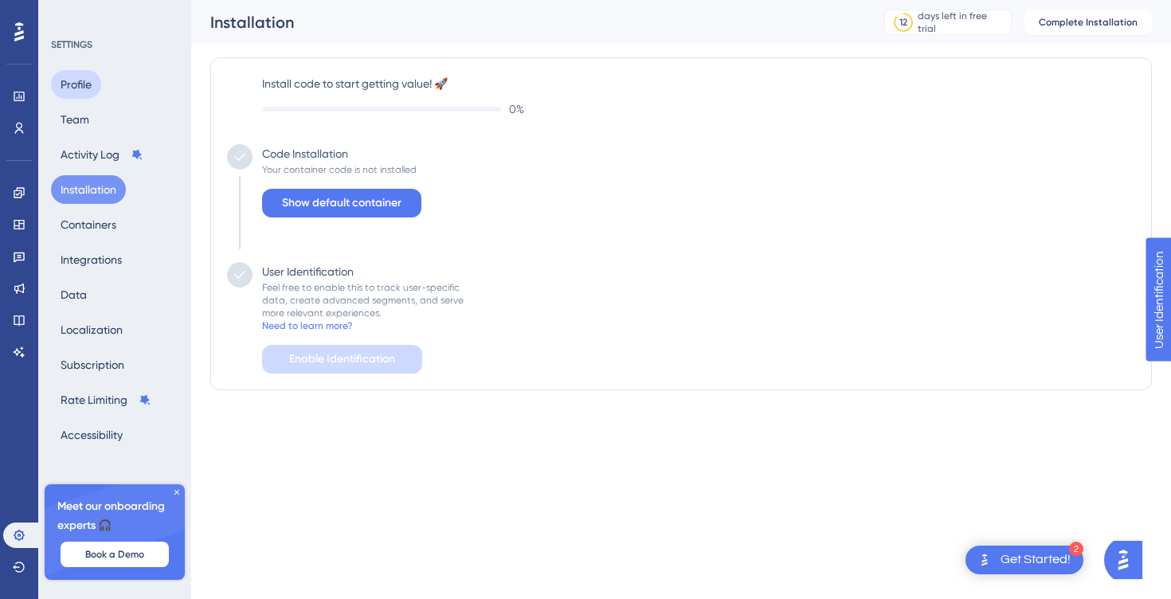
click at [83, 92] on button "Profile" at bounding box center [76, 84] width 50 height 29
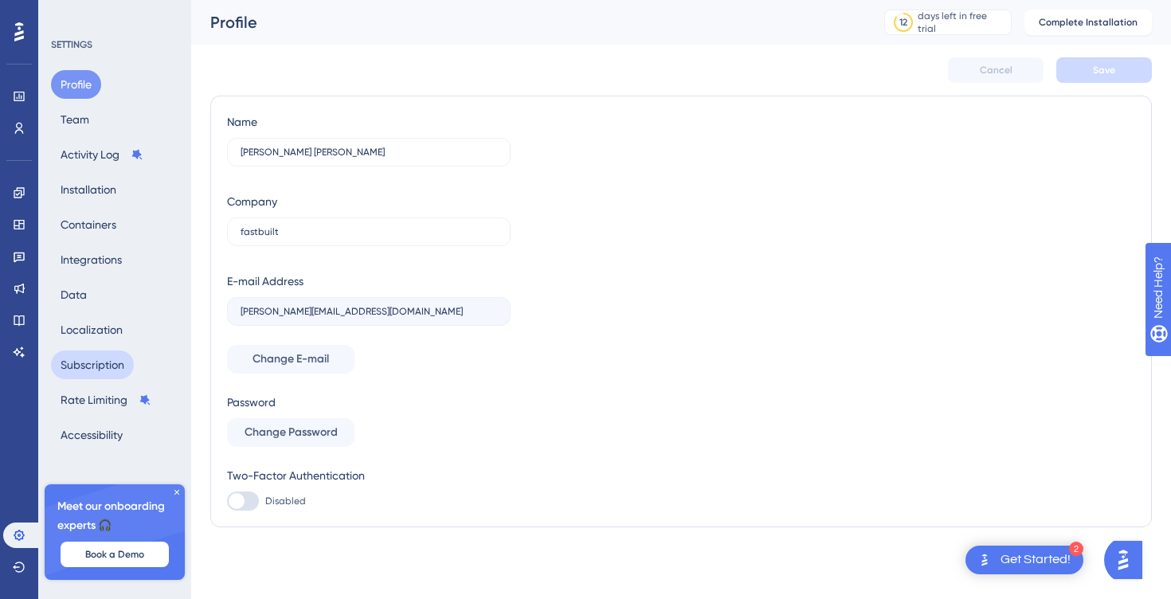
click at [65, 362] on button "Subscription" at bounding box center [92, 365] width 83 height 29
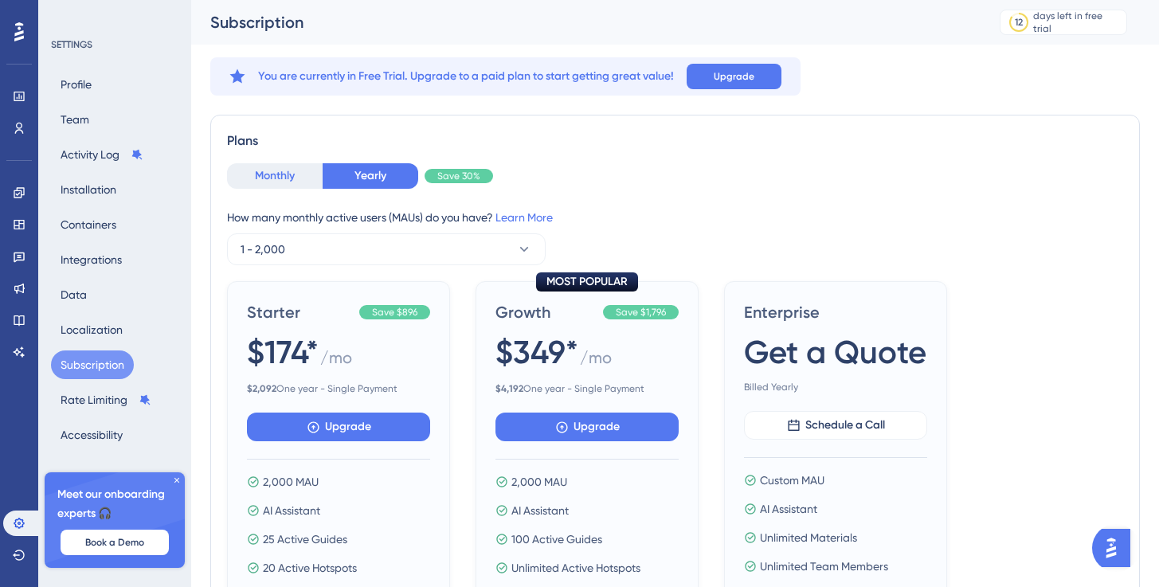
click at [277, 168] on button "Monthly" at bounding box center [275, 176] width 96 height 26
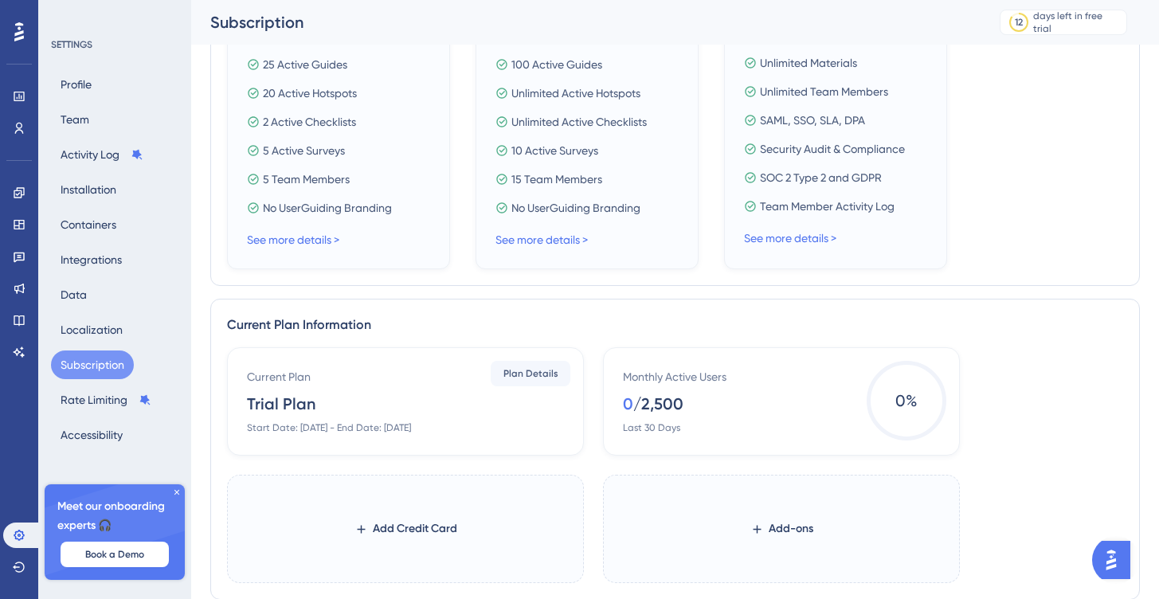
scroll to position [605, 0]
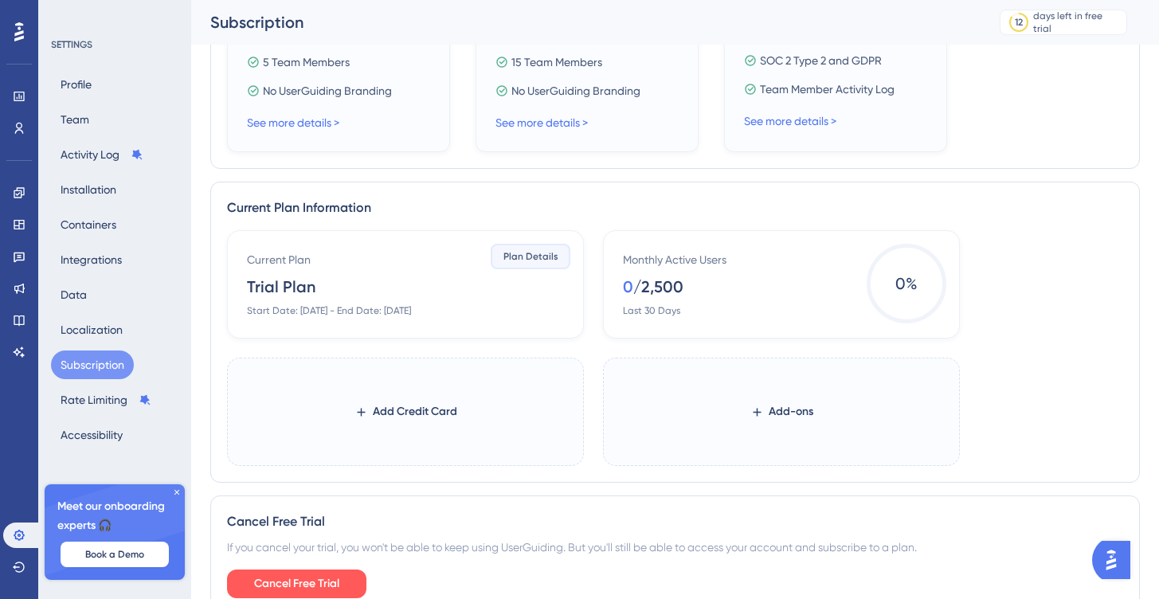
click at [541, 251] on span "Plan Details" at bounding box center [531, 256] width 55 height 13
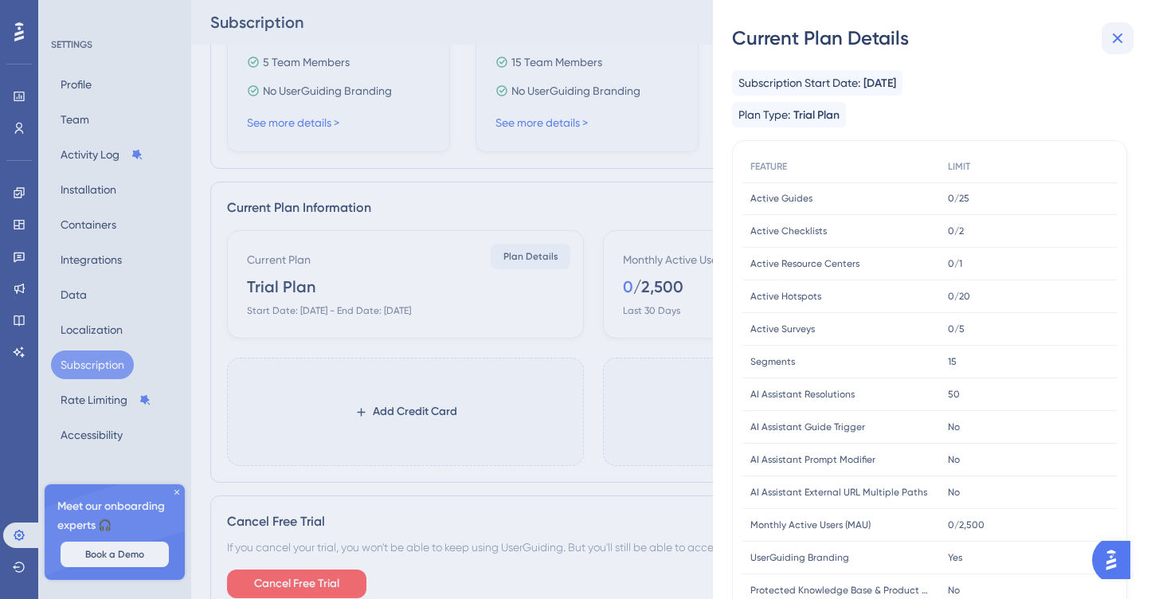
click at [1116, 38] on icon at bounding box center [1117, 38] width 19 height 19
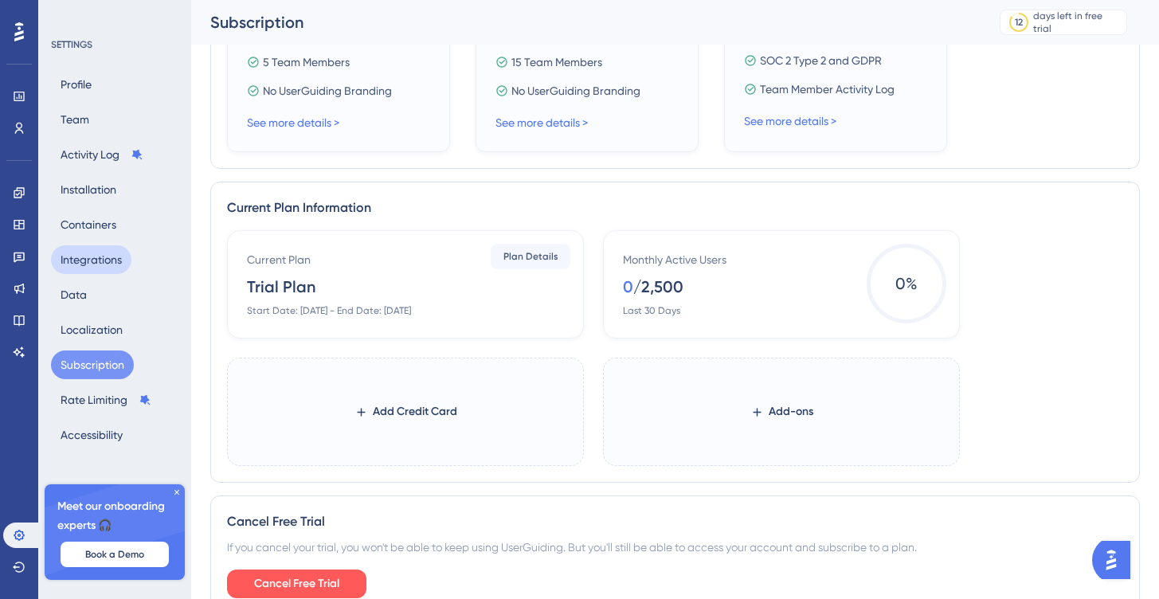
click at [76, 265] on button "Integrations" at bounding box center [91, 259] width 80 height 29
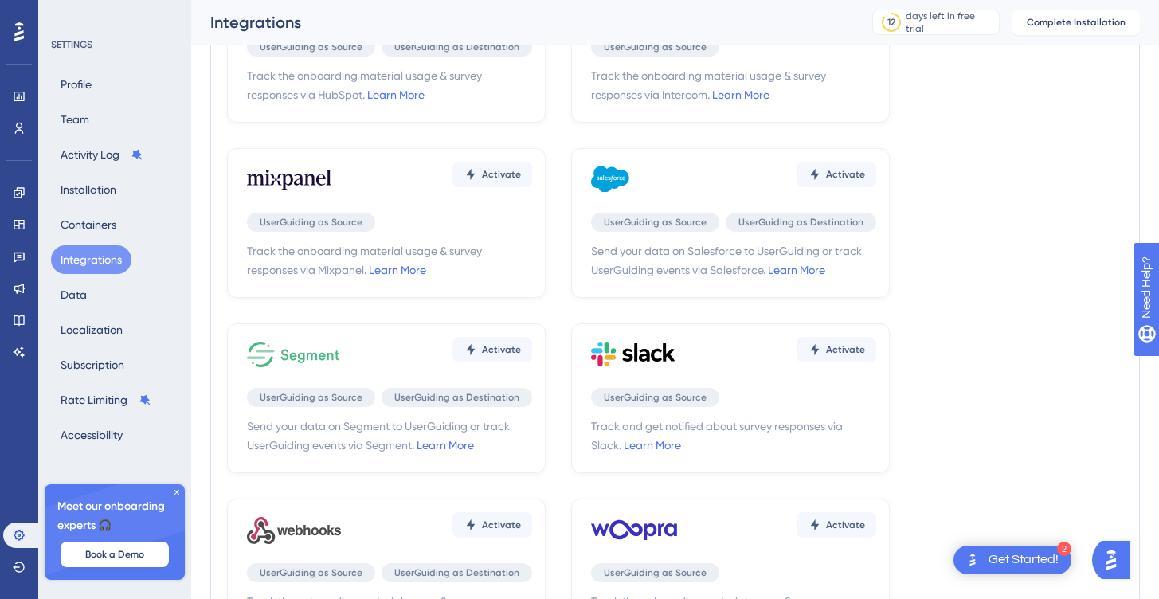
scroll to position [328, 0]
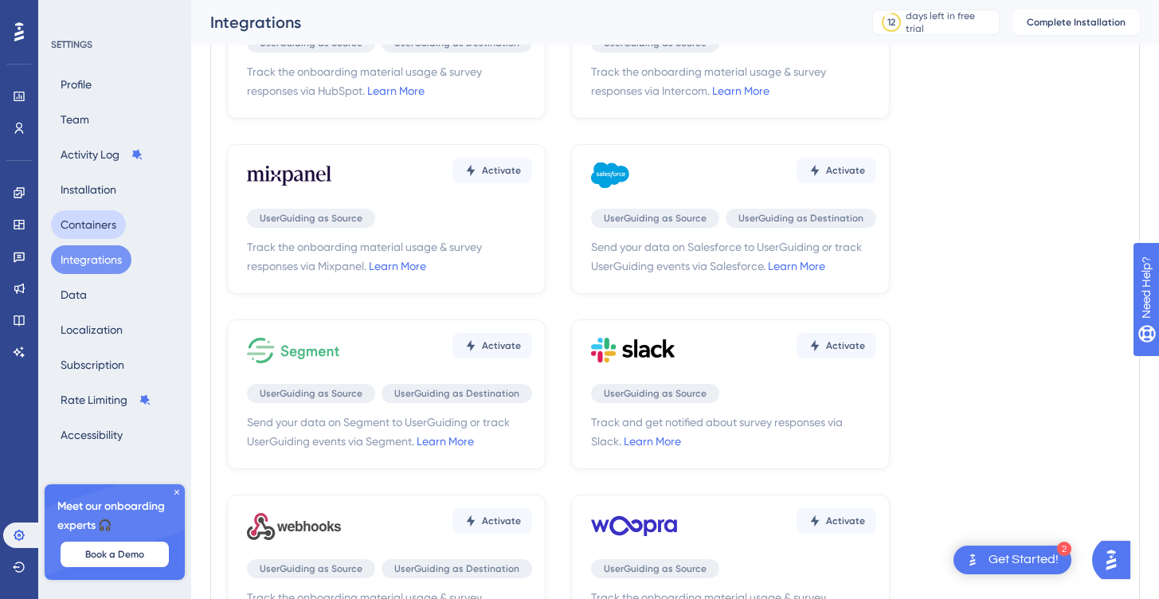
click at [88, 212] on button "Containers" at bounding box center [88, 224] width 75 height 29
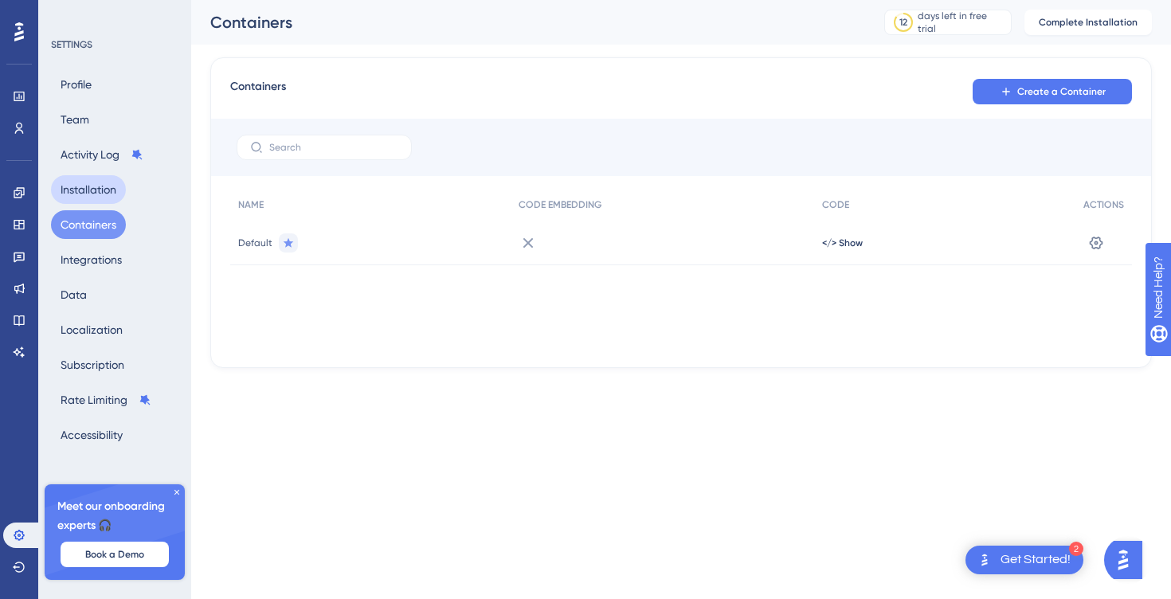
click at [92, 199] on button "Installation" at bounding box center [88, 189] width 75 height 29
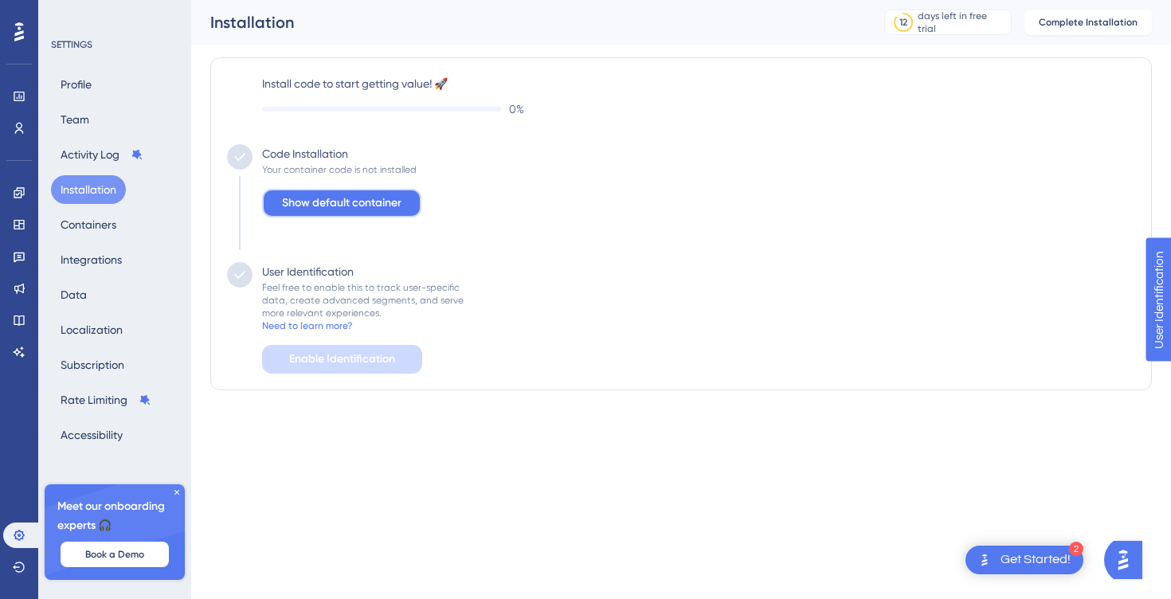
click at [284, 200] on span "Show default container" at bounding box center [342, 203] width 120 height 19
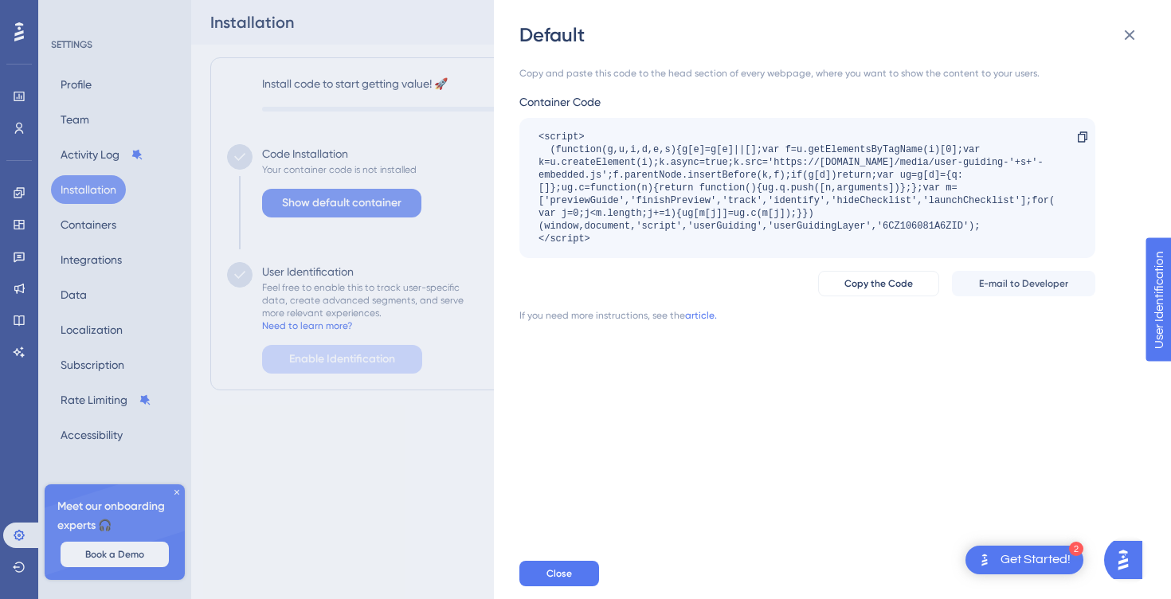
click at [284, 200] on div "Default Copy and paste this code to the head section of every webpage, where yo…" at bounding box center [585, 299] width 1171 height 599
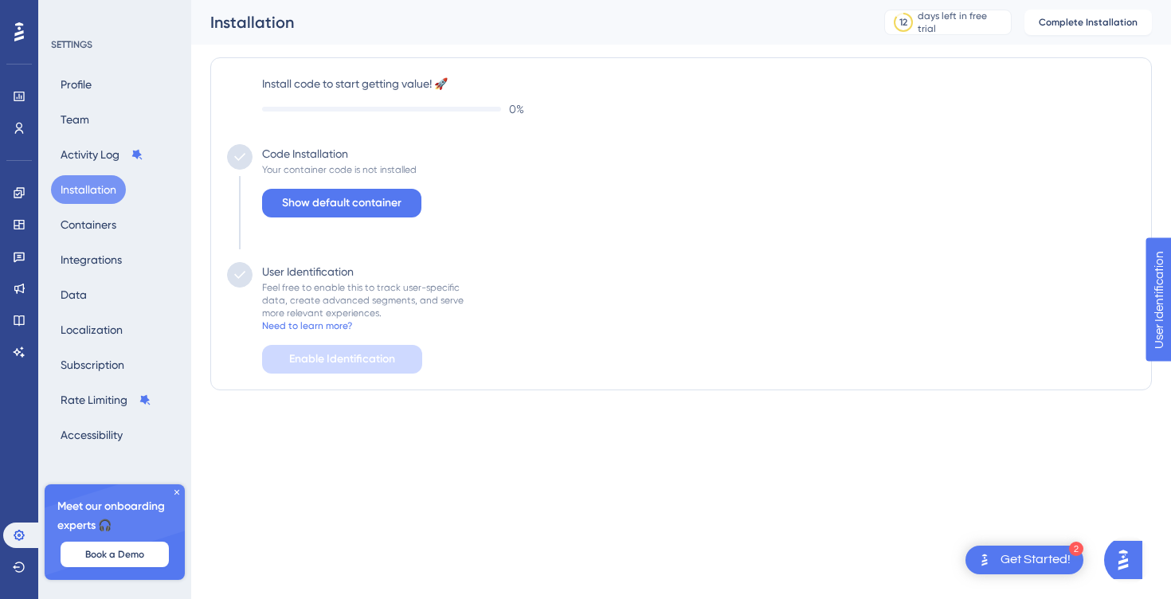
click at [280, 292] on div "Feel free to enable this to track user-specific data, create advanced segments,…" at bounding box center [363, 300] width 202 height 38
click at [313, 303] on div "Feel free to enable this to track user-specific data, create advanced segments,…" at bounding box center [363, 300] width 202 height 38
click at [1065, 20] on span "Complete Installation" at bounding box center [1088, 22] width 99 height 13
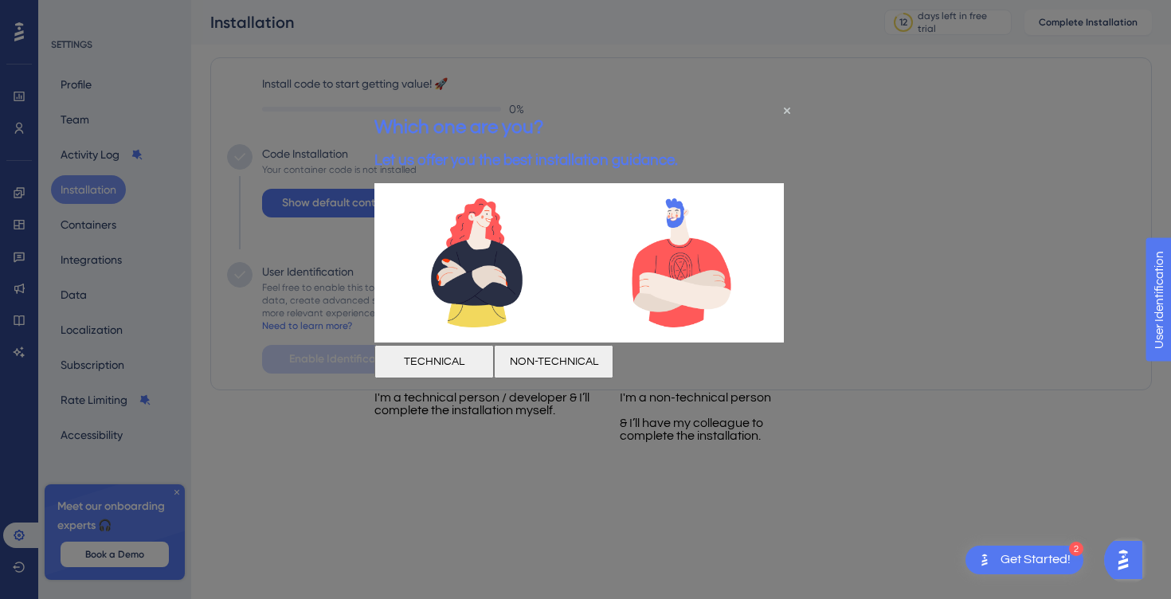
click at [494, 378] on button "TECHNICAL" at bounding box center [435, 360] width 120 height 33
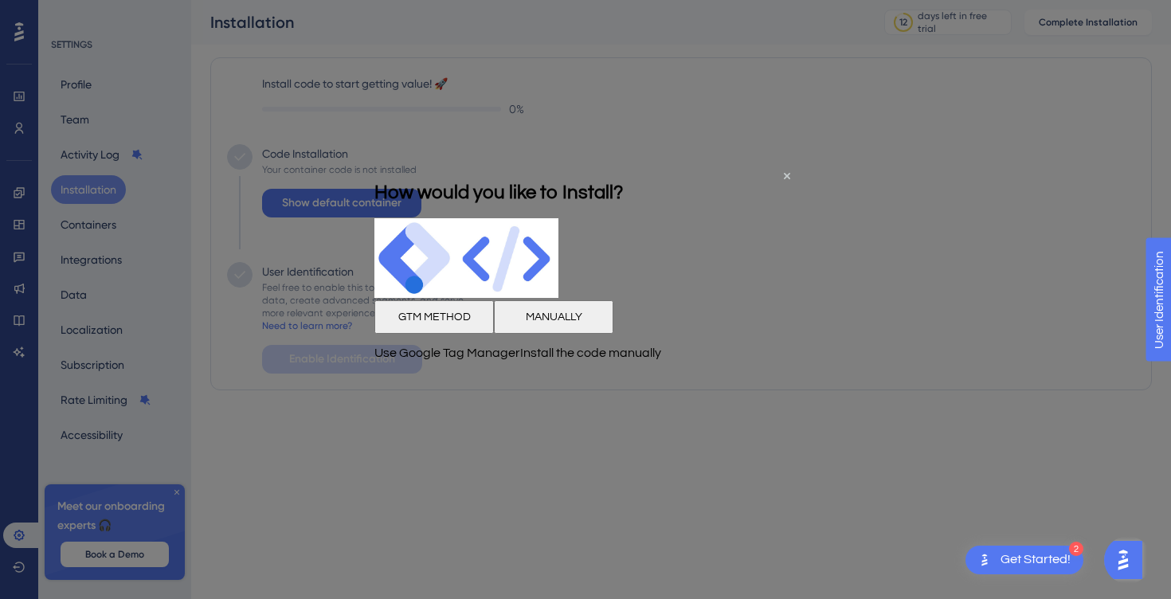
click at [614, 334] on button "MANUALLY" at bounding box center [554, 316] width 120 height 33
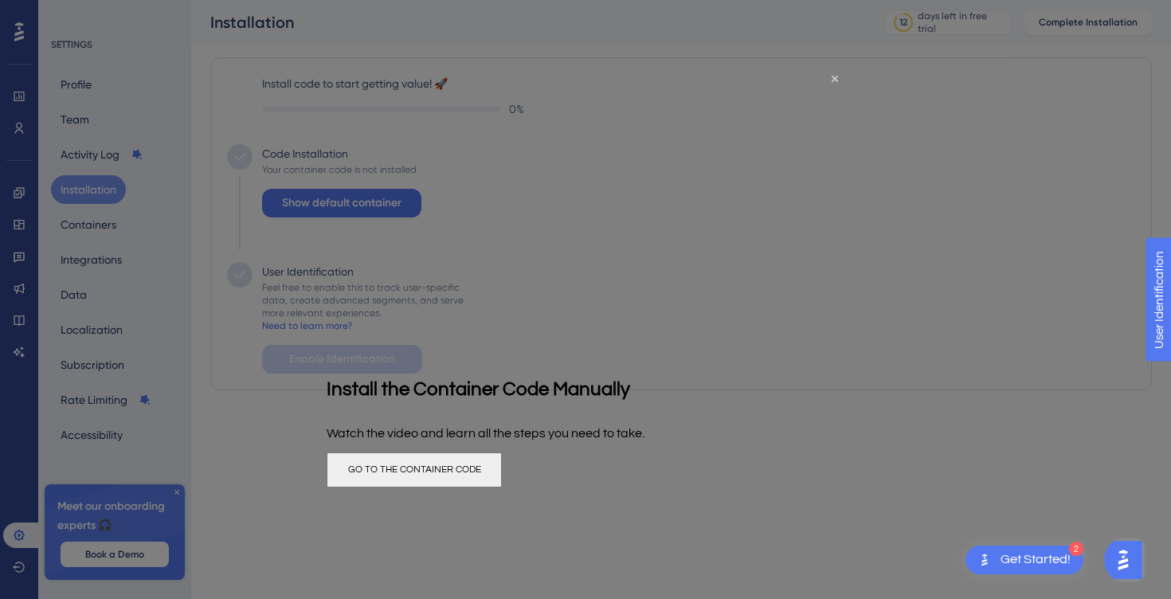
click at [502, 488] on button "GO TO THE CONTAINER CODE" at bounding box center [414, 470] width 175 height 35
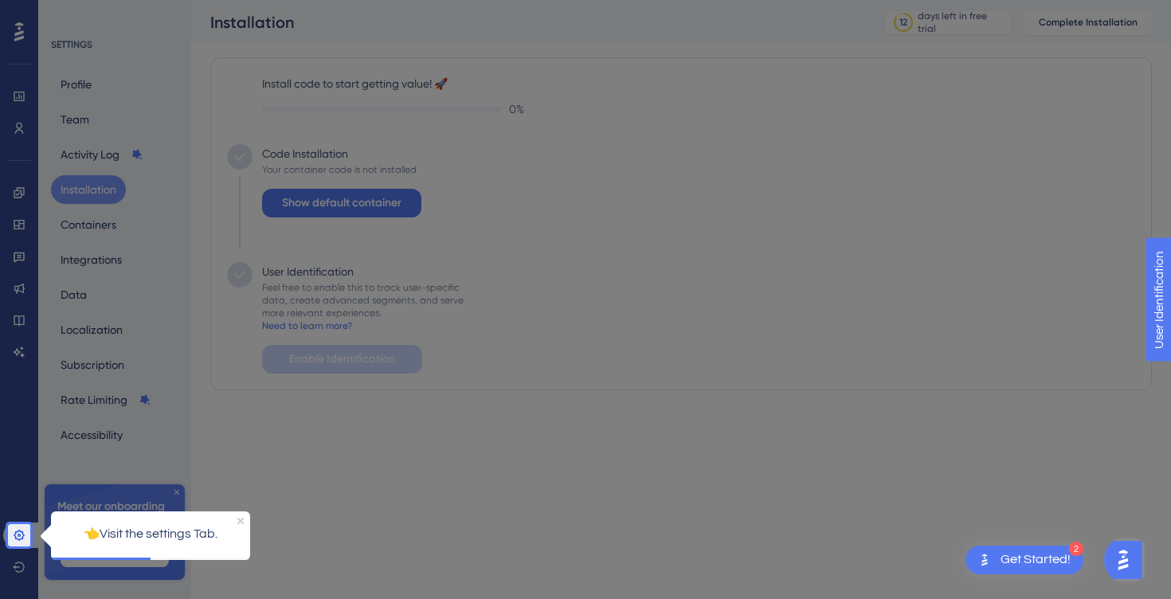
click at [98, 534] on p "👈Visit the settings Tab." at bounding box center [151, 534] width 174 height 21
click at [26, 536] on link at bounding box center [22, 536] width 38 height 26
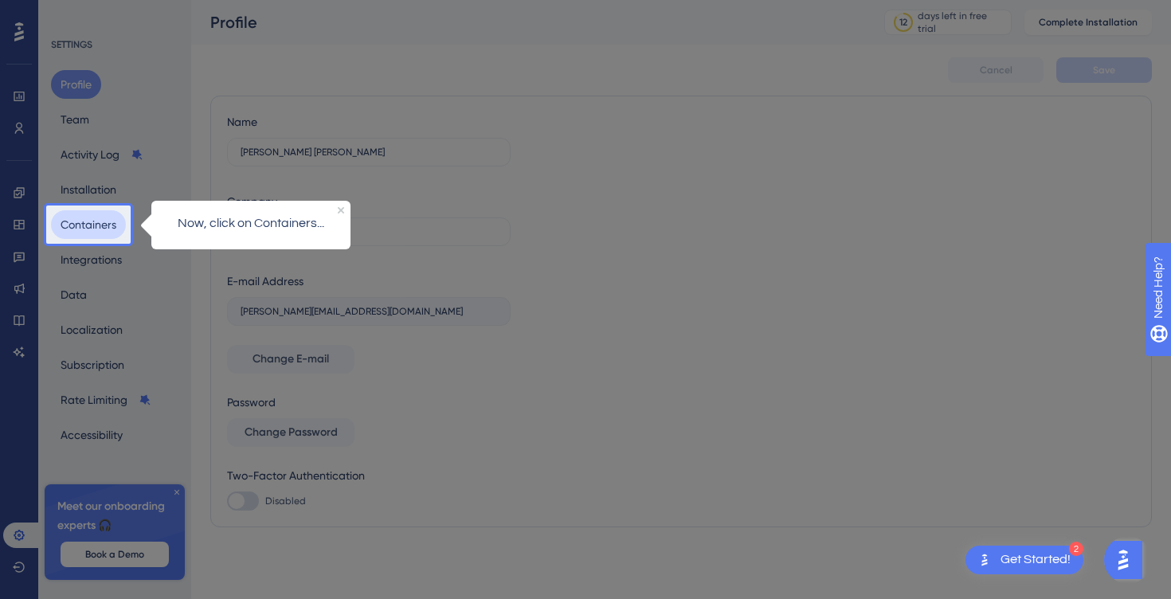
click at [95, 228] on button "Containers" at bounding box center [88, 224] width 75 height 29
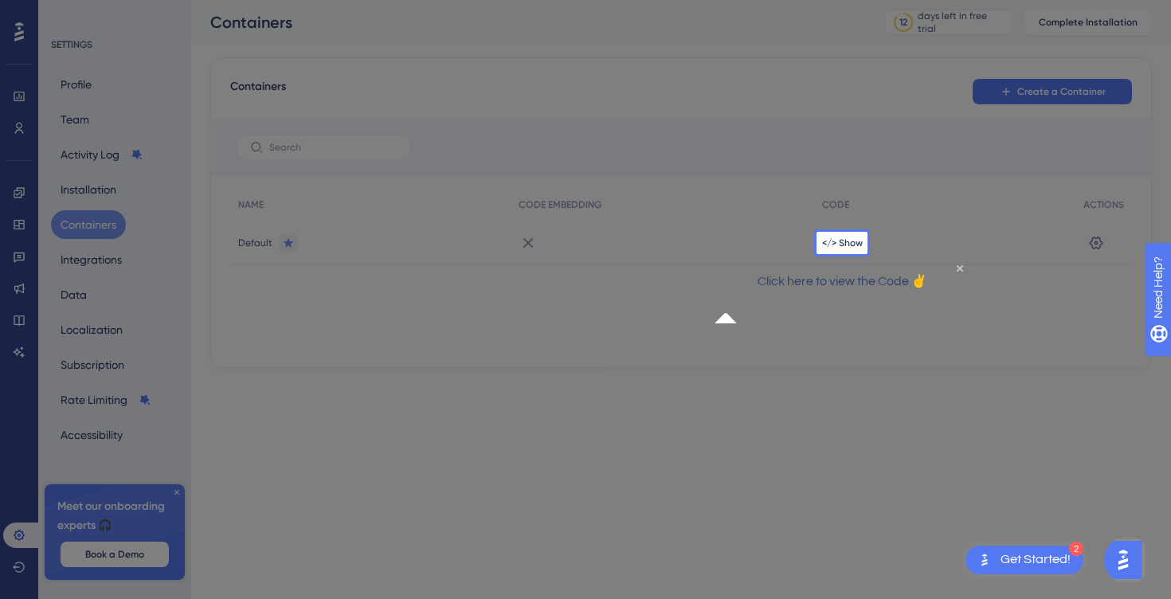
click at [790, 280] on div "Click here to view the Code ✌" at bounding box center [841, 281] width 255 height 46
click at [827, 250] on div "</> Show" at bounding box center [944, 243] width 261 height 45
click at [956, 271] on icon "Close Preview" at bounding box center [959, 268] width 6 height 6
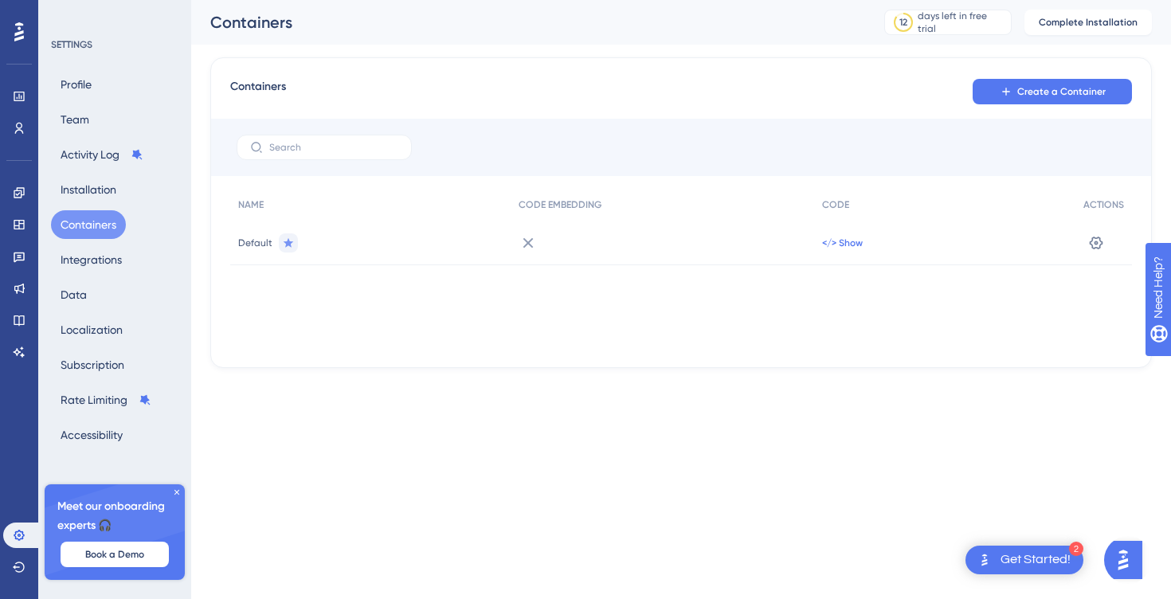
click at [857, 244] on span "</> Show" at bounding box center [842, 243] width 41 height 13
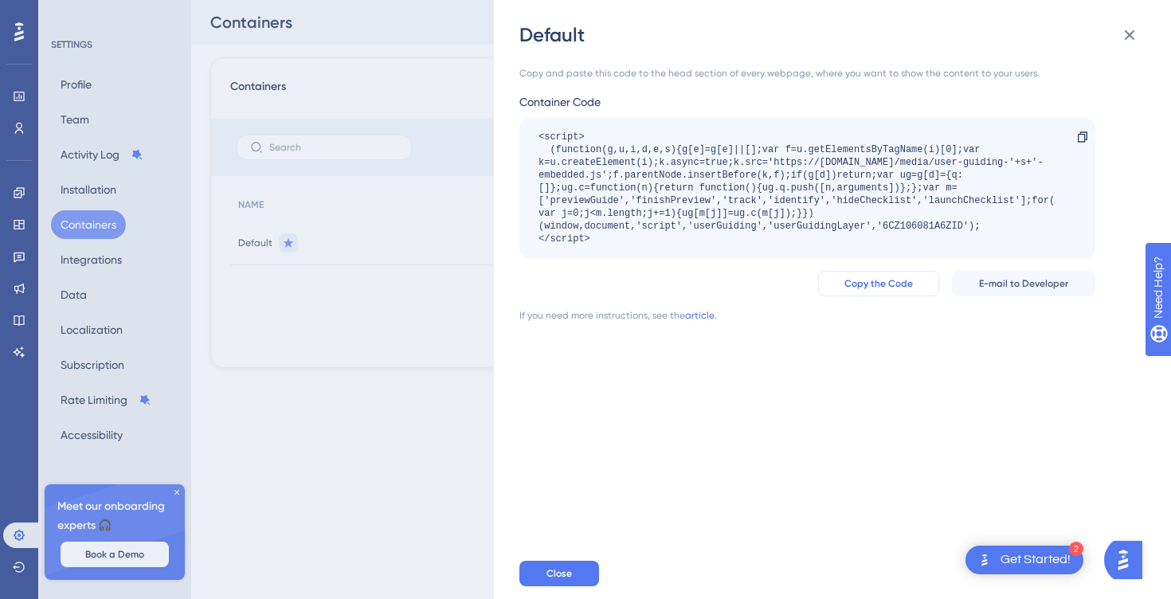
click at [862, 288] on span "Copy the Code" at bounding box center [879, 283] width 69 height 13
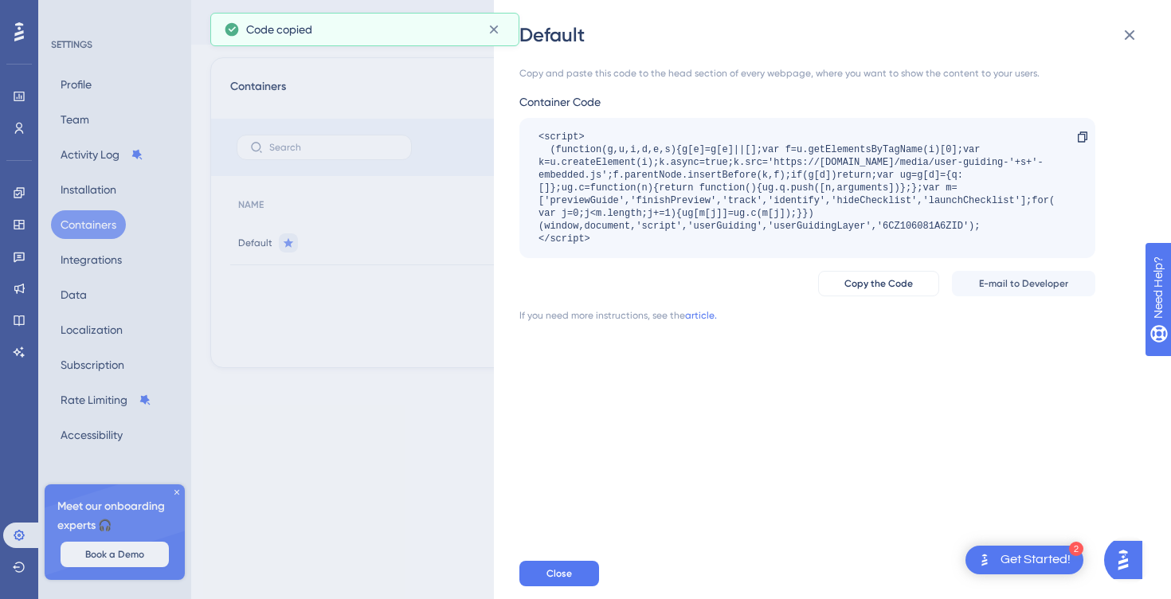
click at [452, 340] on div "Default Copy and paste this code to the head section of every webpage, where yo…" at bounding box center [585, 299] width 1171 height 599
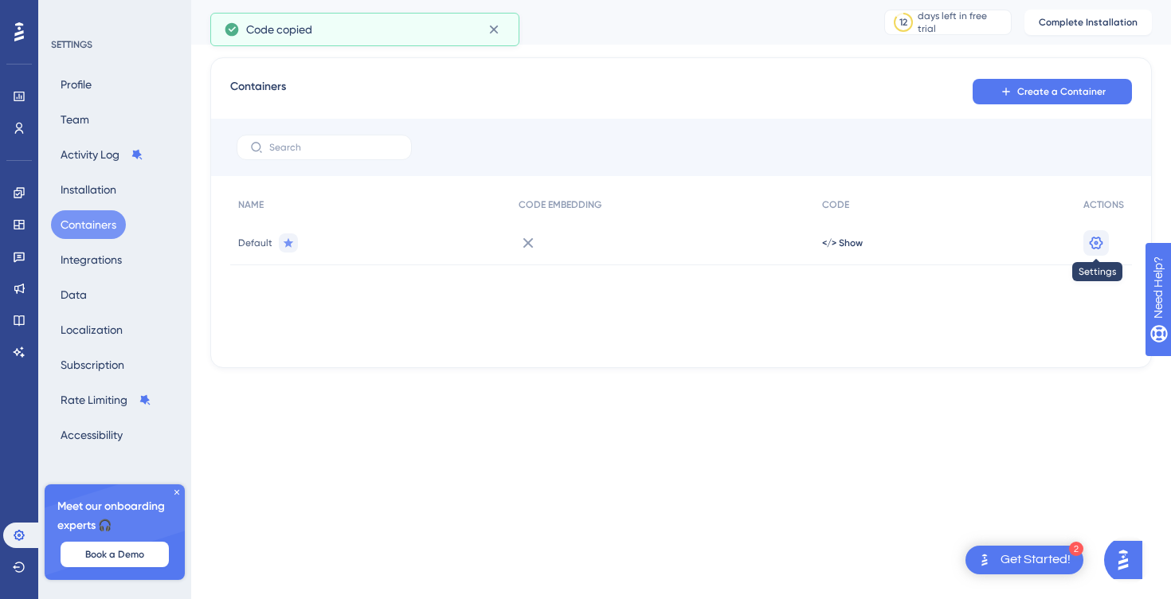
click at [1096, 243] on icon at bounding box center [1097, 242] width 14 height 13
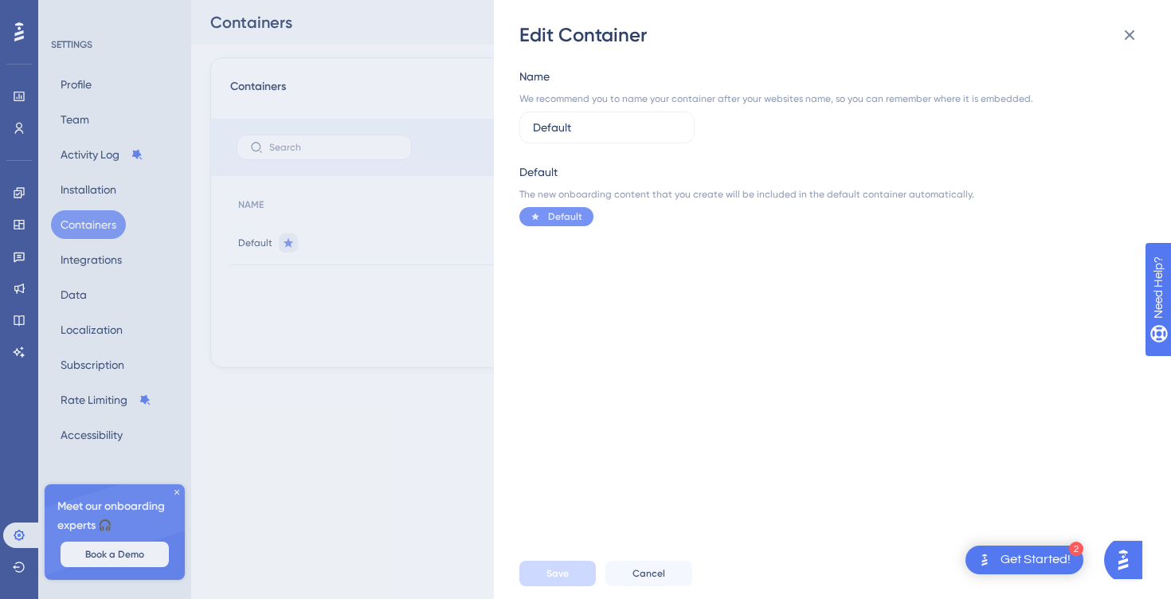
click at [438, 273] on div "Edit Container Name We recommend you to name your container after your websites…" at bounding box center [585, 299] width 1171 height 599
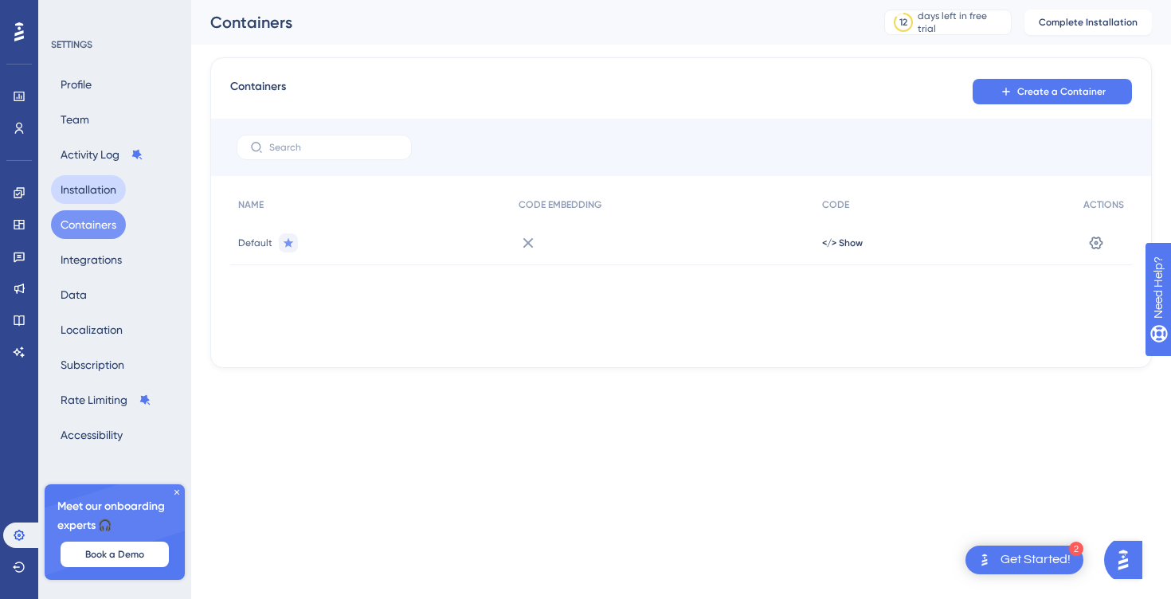
click at [75, 190] on button "Installation" at bounding box center [88, 189] width 75 height 29
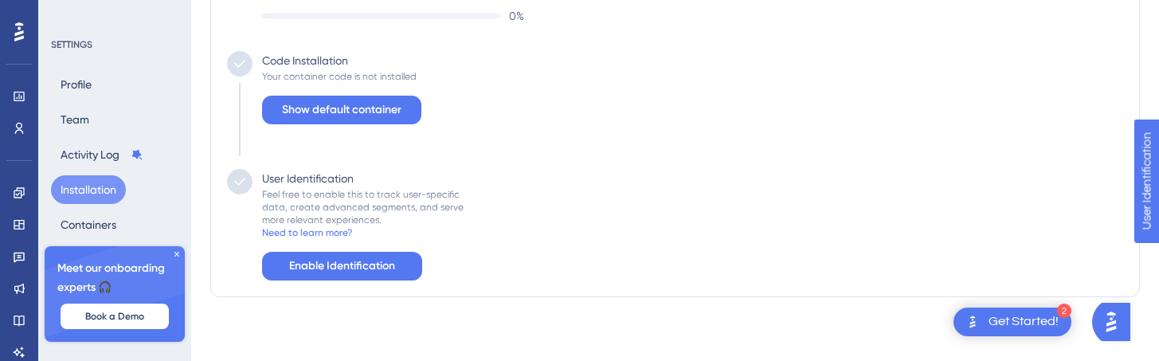
scroll to position [105, 0]
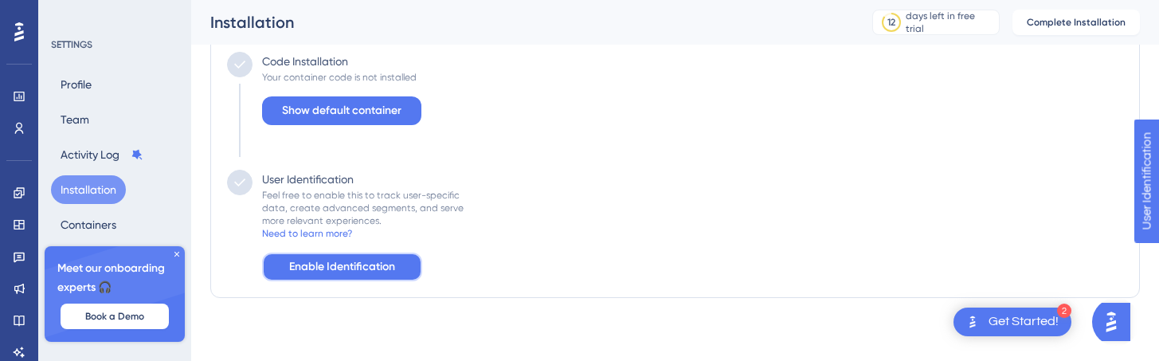
click at [348, 264] on span "Enable Identification" at bounding box center [342, 266] width 106 height 19
click at [354, 266] on span "Enable Identification" at bounding box center [342, 266] width 106 height 19
click at [309, 269] on span "Enable Identification" at bounding box center [342, 266] width 106 height 19
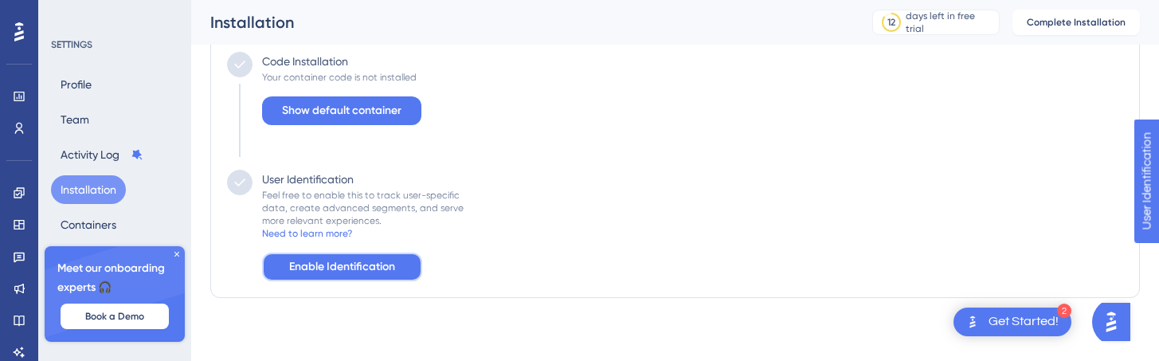
click at [309, 269] on span "Enable Identification" at bounding box center [342, 266] width 106 height 19
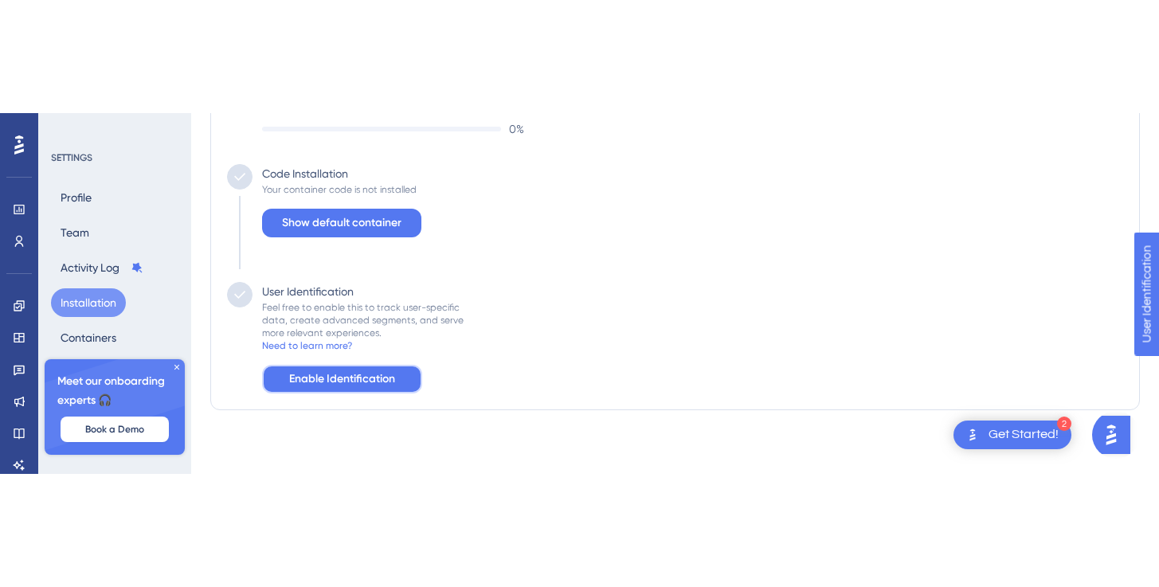
scroll to position [0, 0]
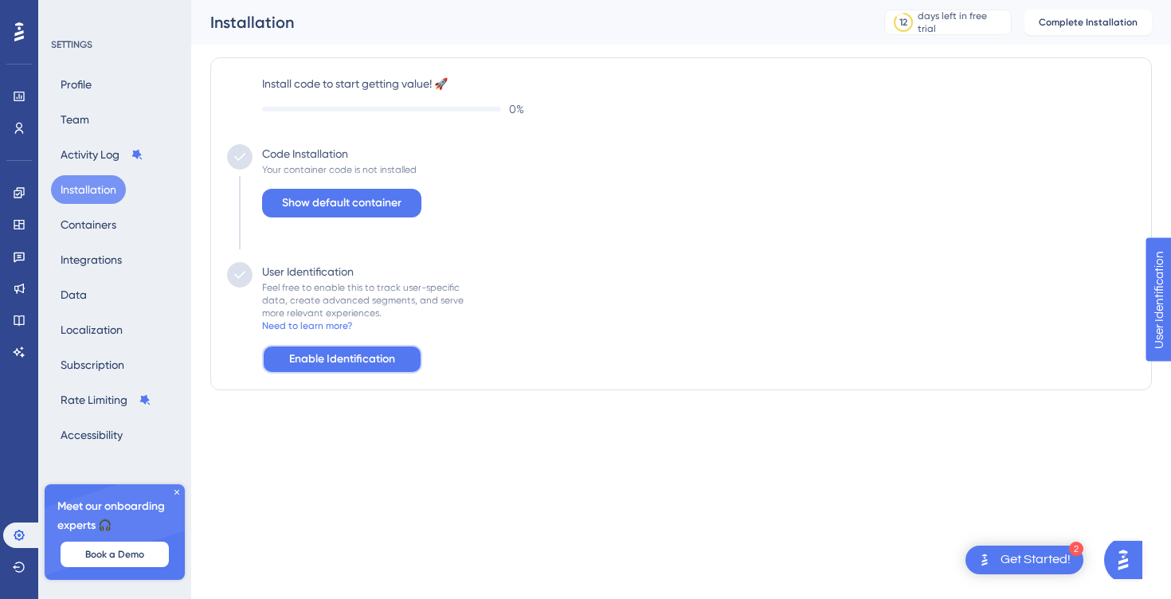
click at [318, 363] on span "Enable Identification" at bounding box center [342, 359] width 106 height 19
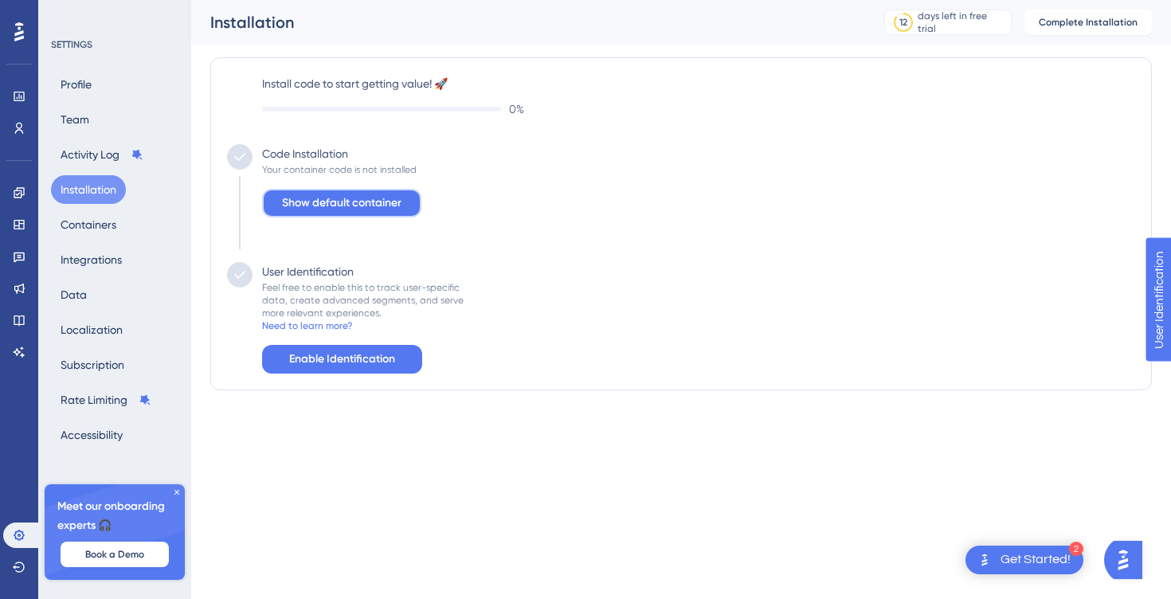
click at [338, 210] on span "Show default container" at bounding box center [342, 203] width 120 height 19
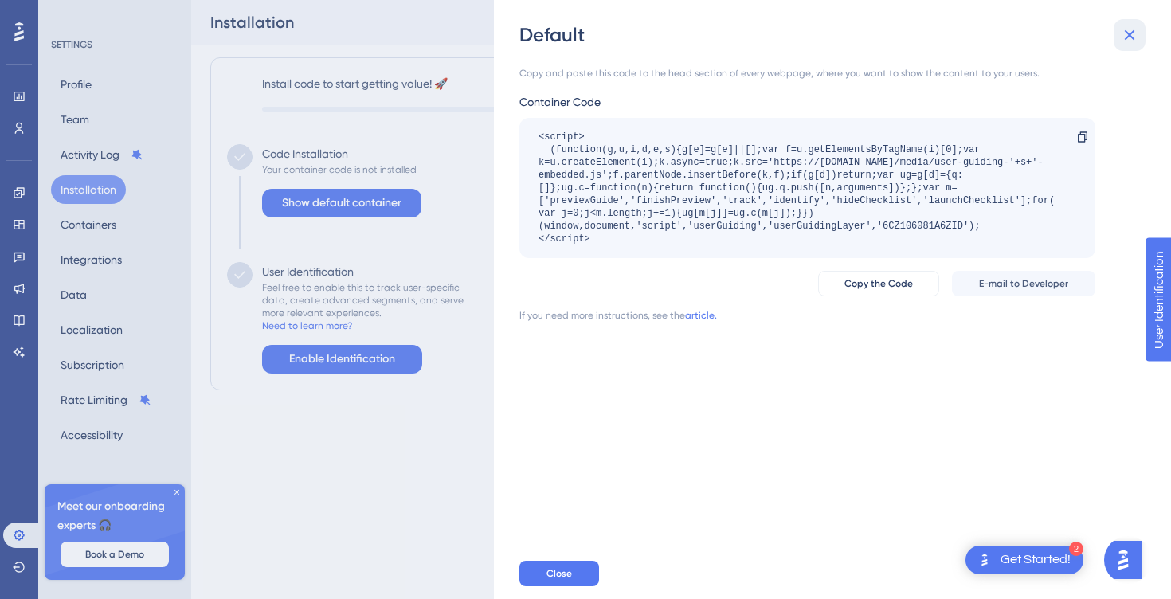
click at [1129, 37] on icon at bounding box center [1129, 35] width 19 height 19
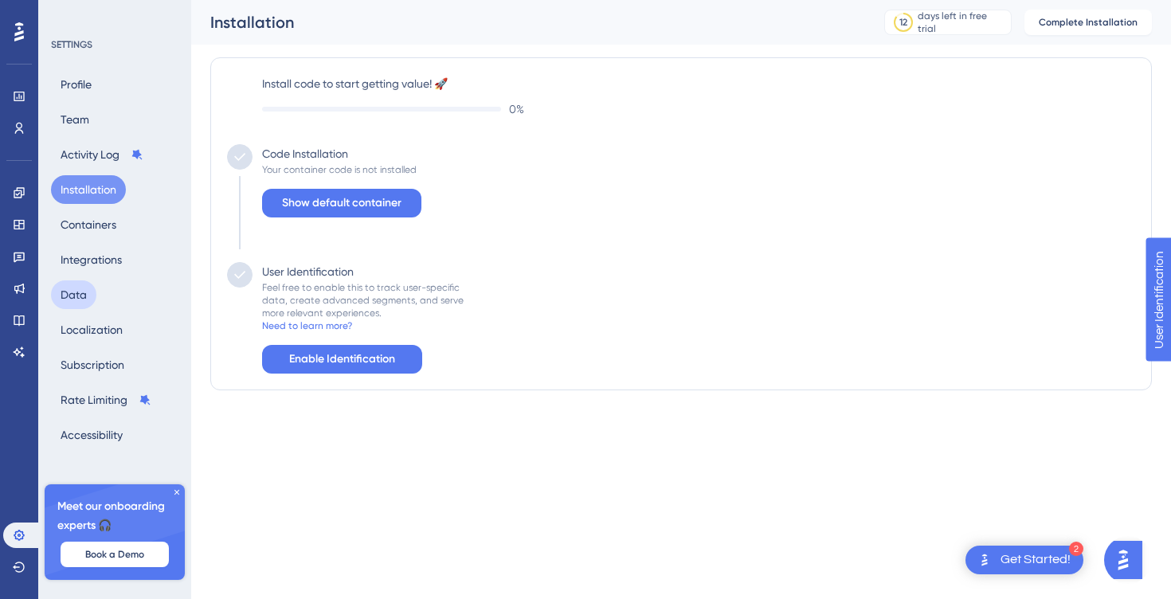
click at [73, 292] on button "Data" at bounding box center [73, 295] width 45 height 29
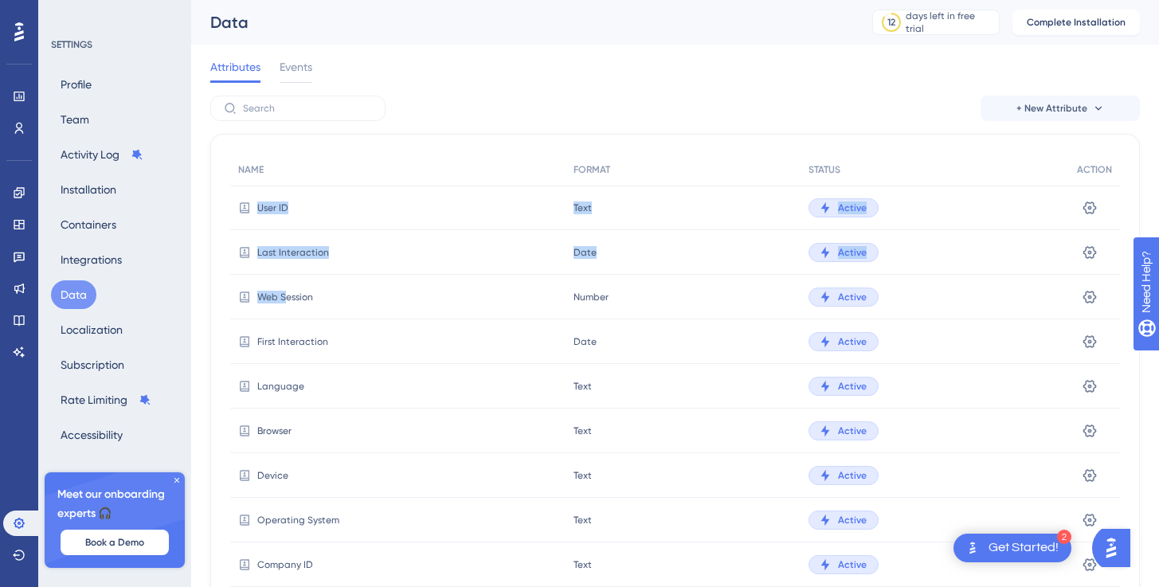
drag, startPoint x: 265, startPoint y: 216, endPoint x: 289, endPoint y: 303, distance: 90.3
click at [289, 303] on div "NAME FORMAT STATUS ACTION User ID Text Text Active Settings Last Interaction Da…" at bounding box center [675, 437] width 890 height 567
click at [289, 303] on div "Web Session" at bounding box center [397, 297] width 335 height 45
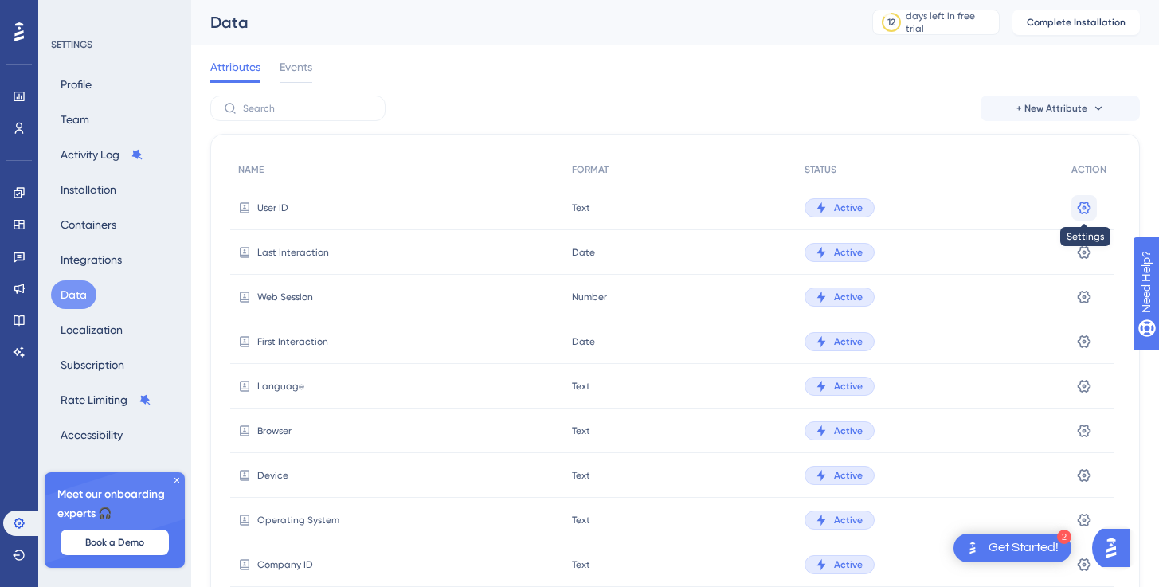
click at [1091, 206] on button at bounding box center [1085, 208] width 26 height 26
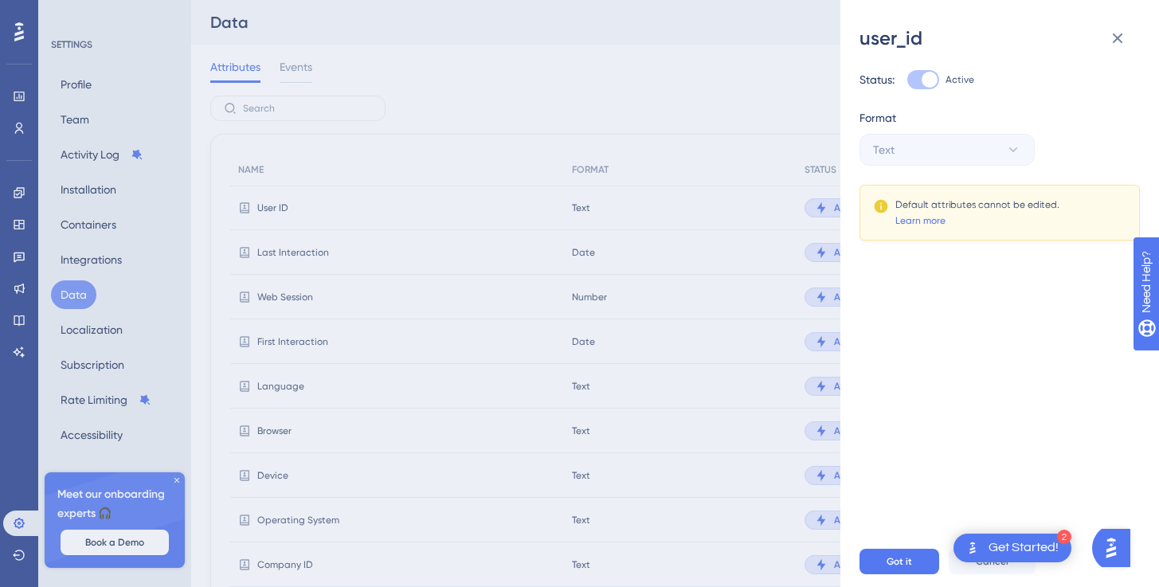
click at [915, 83] on div at bounding box center [924, 79] width 32 height 19
click at [1102, 34] on button at bounding box center [1118, 38] width 32 height 32
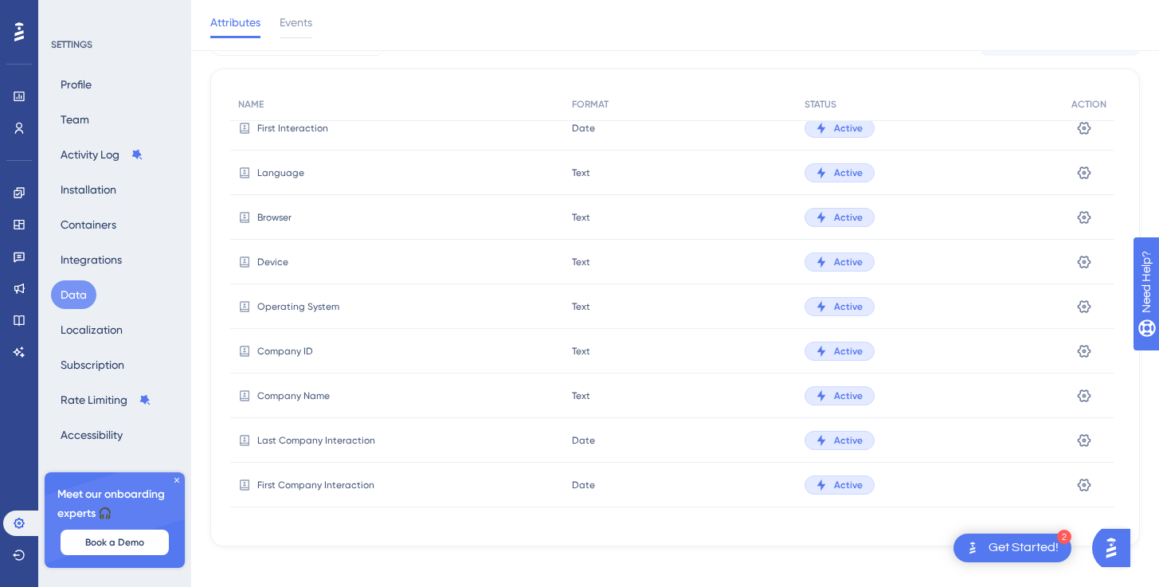
scroll to position [76, 0]
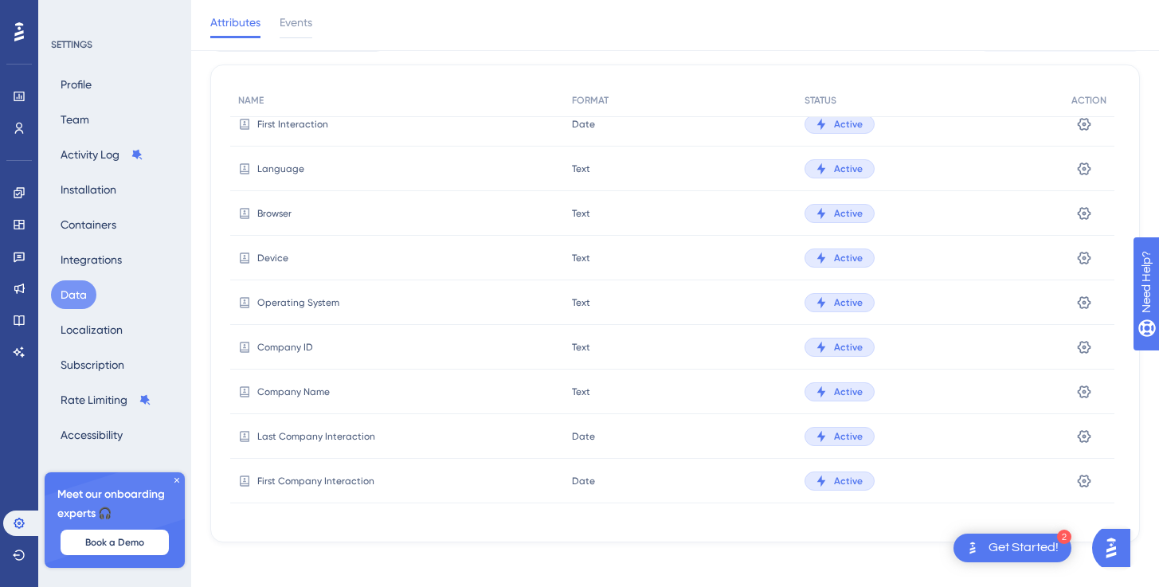
click at [826, 441] on icon at bounding box center [821, 436] width 13 height 13
click at [1081, 433] on icon at bounding box center [1085, 436] width 14 height 13
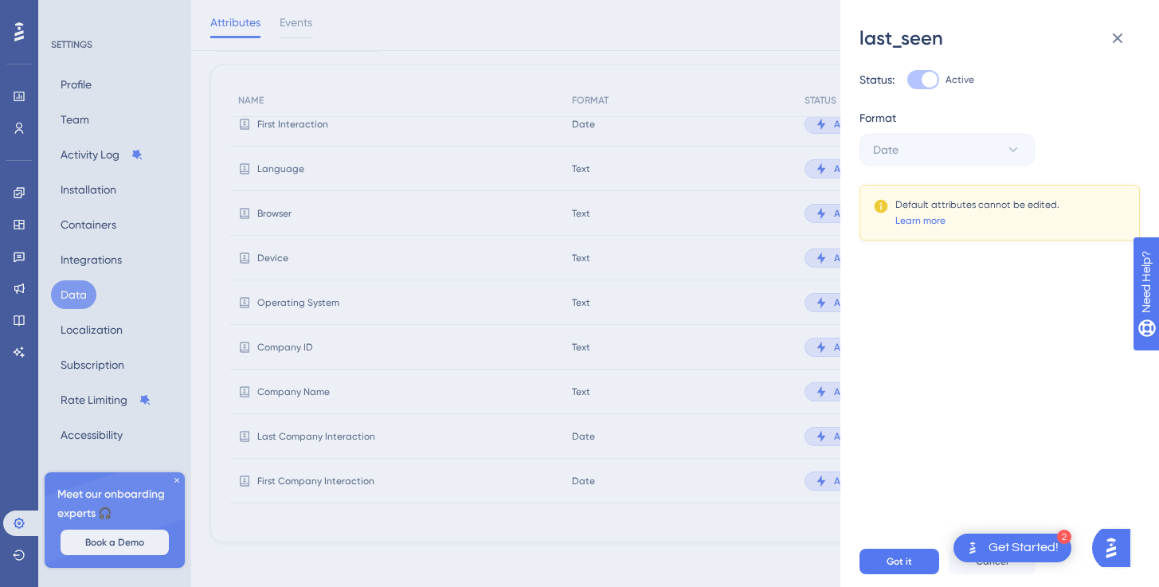
click at [1121, 552] on img "Open AI Assistant Launcher" at bounding box center [1111, 548] width 29 height 29
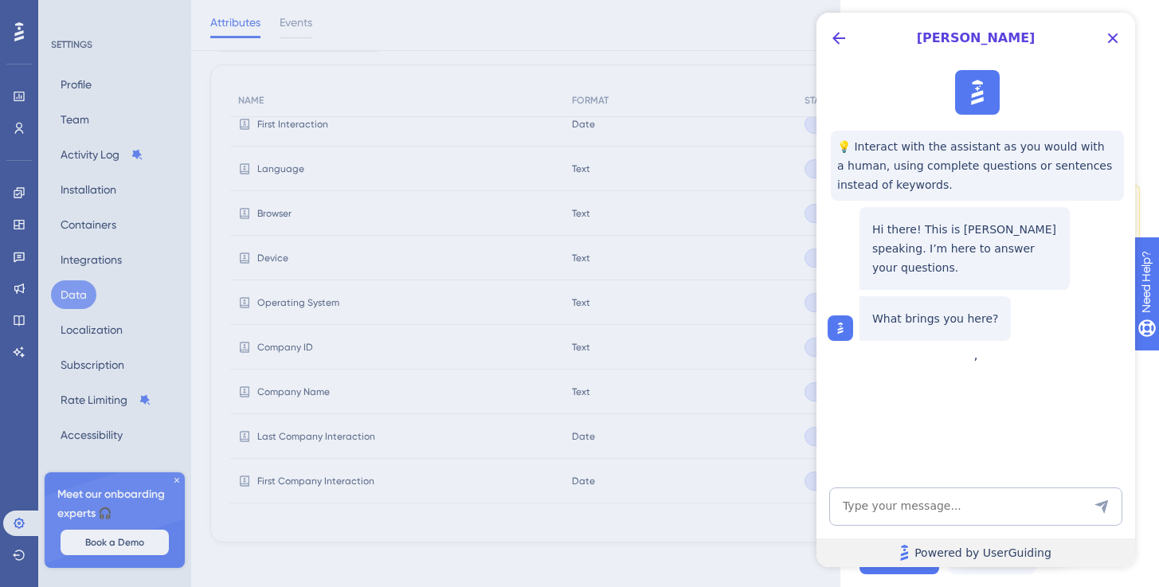
scroll to position [0, 0]
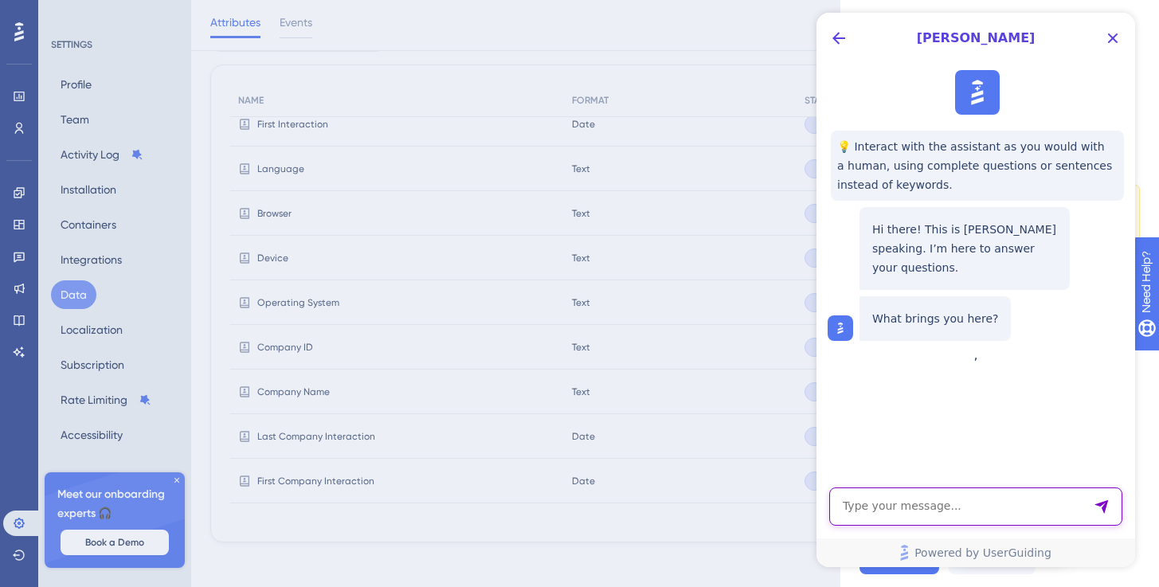
click at [894, 493] on textarea "AI Assistant Text Input" at bounding box center [976, 507] width 293 height 38
type textarea "How I set custom data to identify my users?"
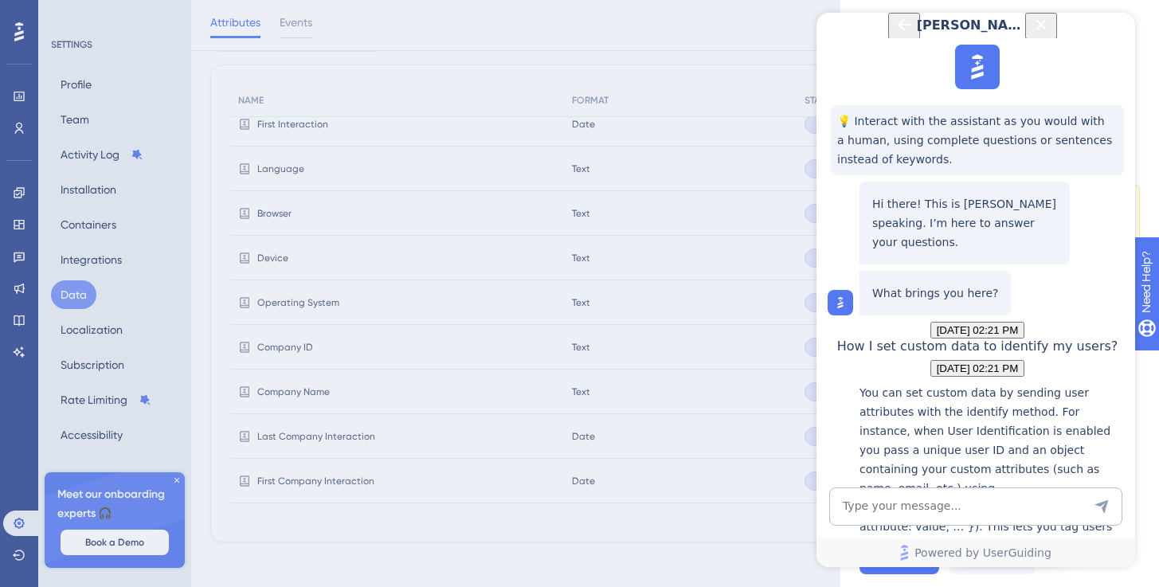
scroll to position [327, 0]
click at [1047, 29] on icon "Close Button" at bounding box center [1042, 24] width 10 height 10
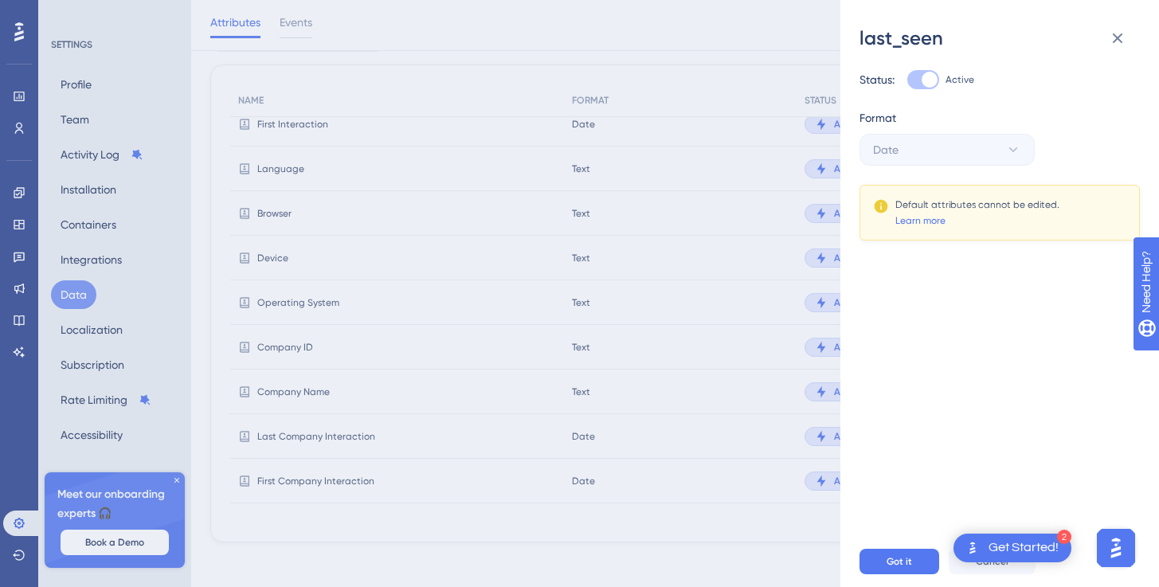
scroll to position [0, 0]
click at [1116, 30] on icon at bounding box center [1117, 38] width 19 height 19
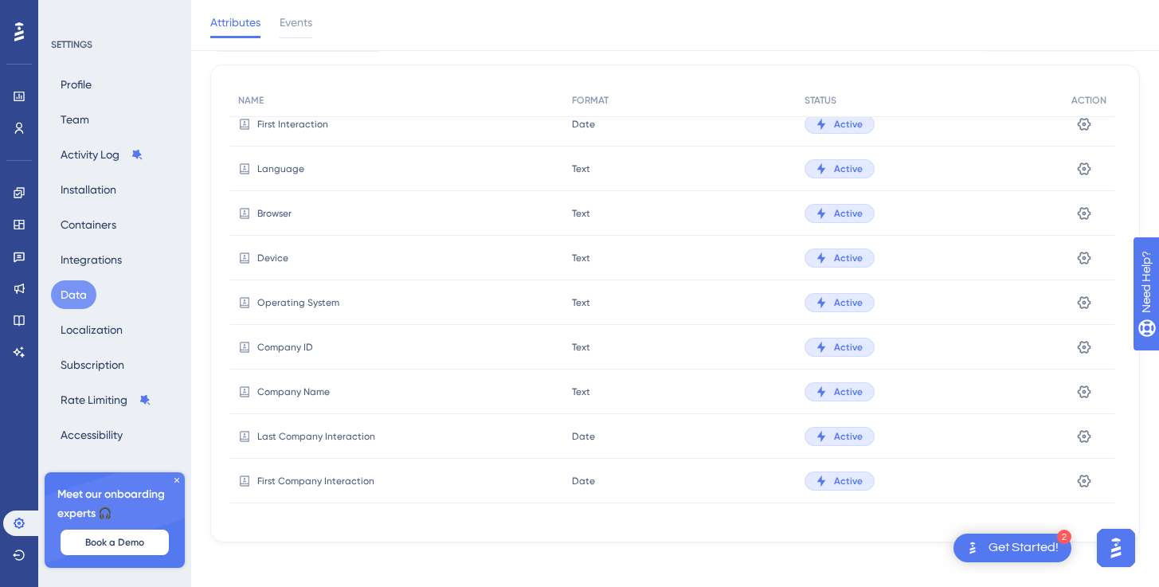
click at [837, 254] on span "Active" at bounding box center [848, 258] width 29 height 13
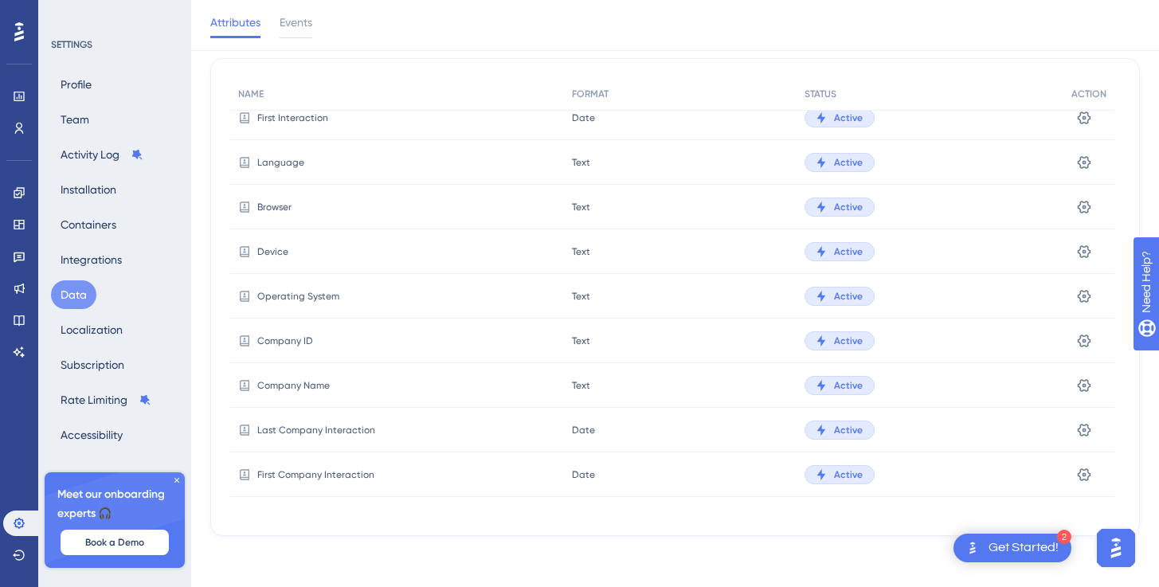
click at [180, 480] on icon at bounding box center [177, 481] width 10 height 10
